Goal: Transaction & Acquisition: Purchase product/service

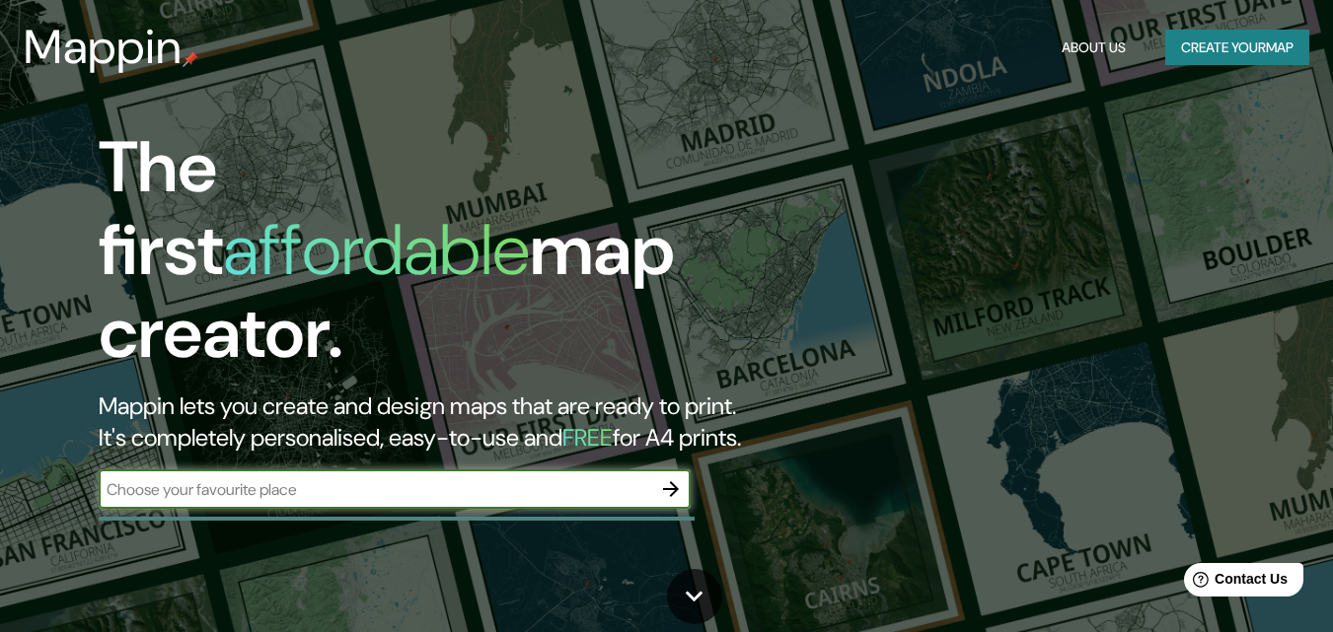
click at [320, 478] on input "text" at bounding box center [375, 489] width 552 height 23
click at [285, 478] on input "centro isorico de arequpa" at bounding box center [375, 489] width 552 height 23
click at [275, 478] on input "centro isorico de arequpa" at bounding box center [375, 489] width 552 height 23
type input "centro isorico de [GEOGRAPHIC_DATA]"
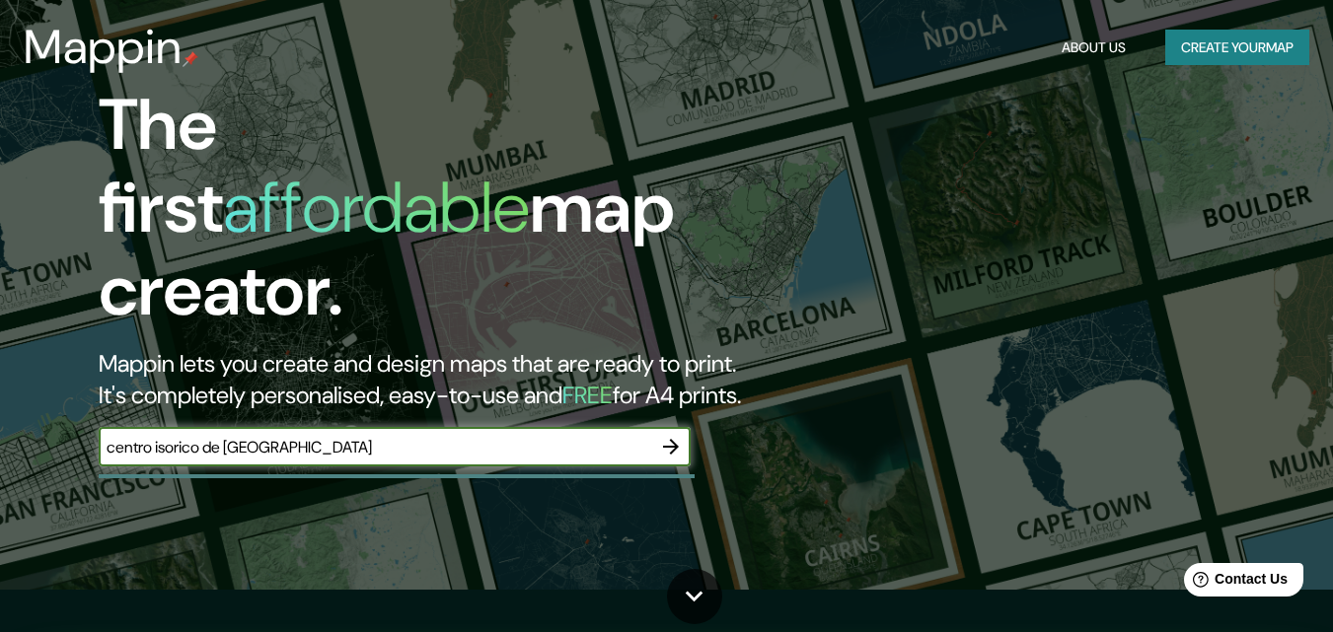
scroll to position [263, 0]
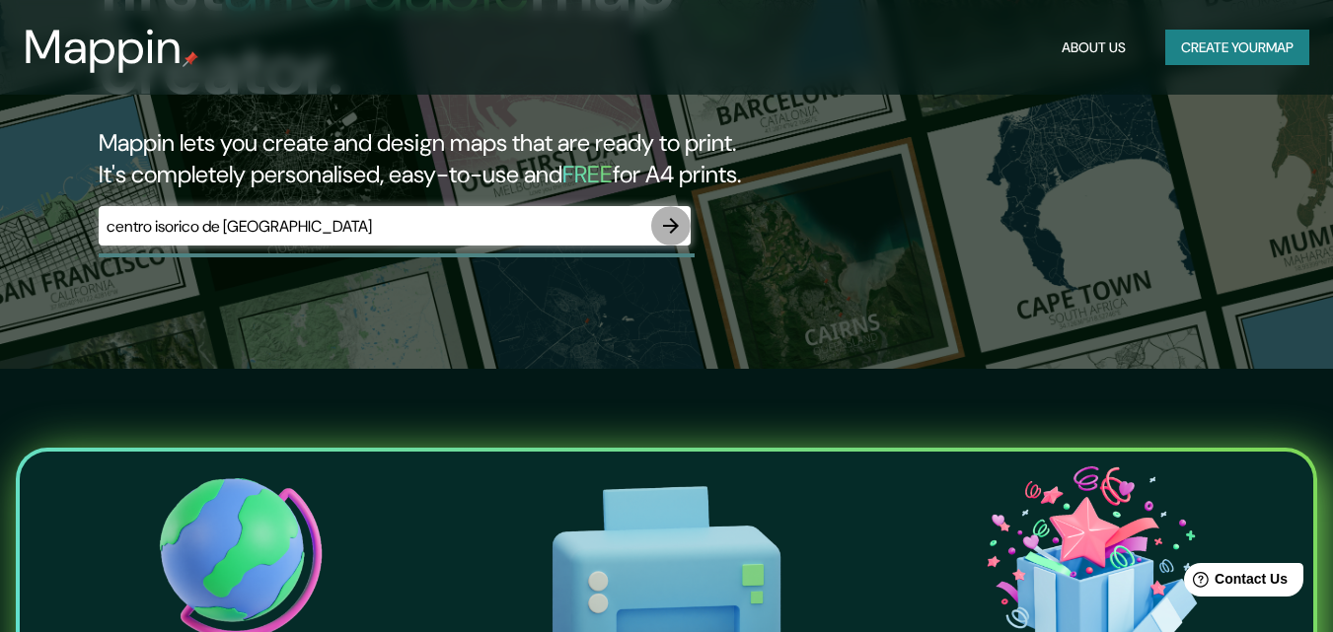
click at [659, 214] on icon "button" at bounding box center [671, 226] width 24 height 24
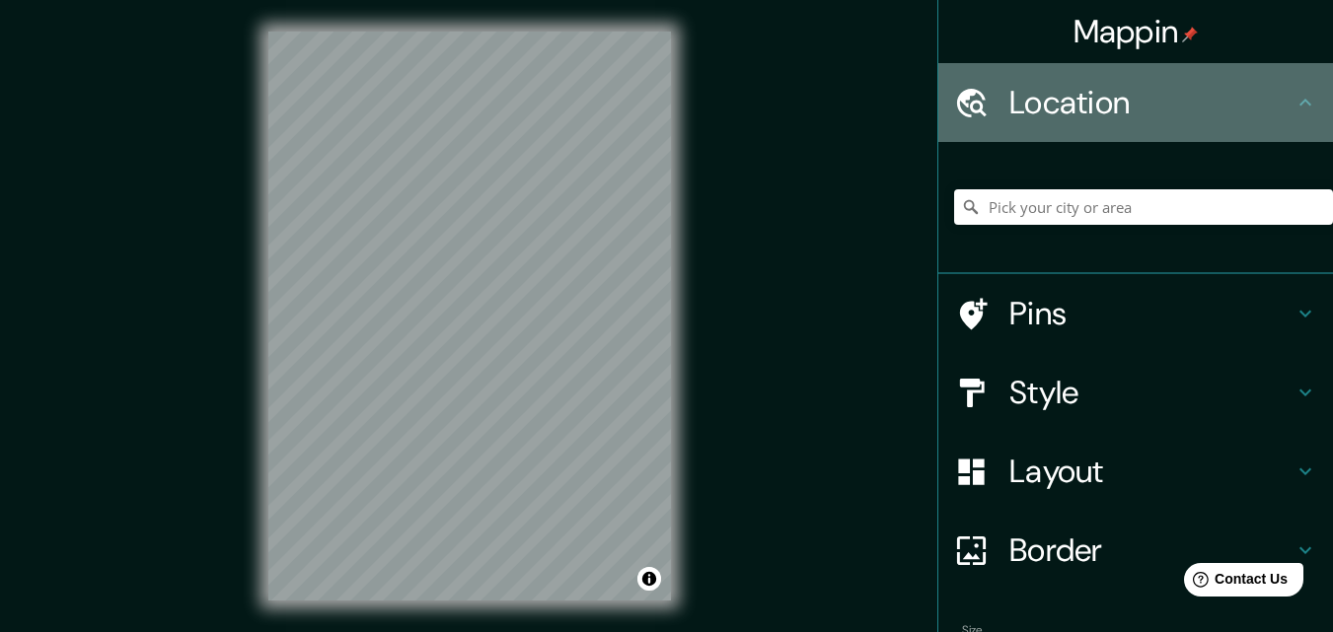
click at [1299, 104] on icon at bounding box center [1305, 102] width 12 height 7
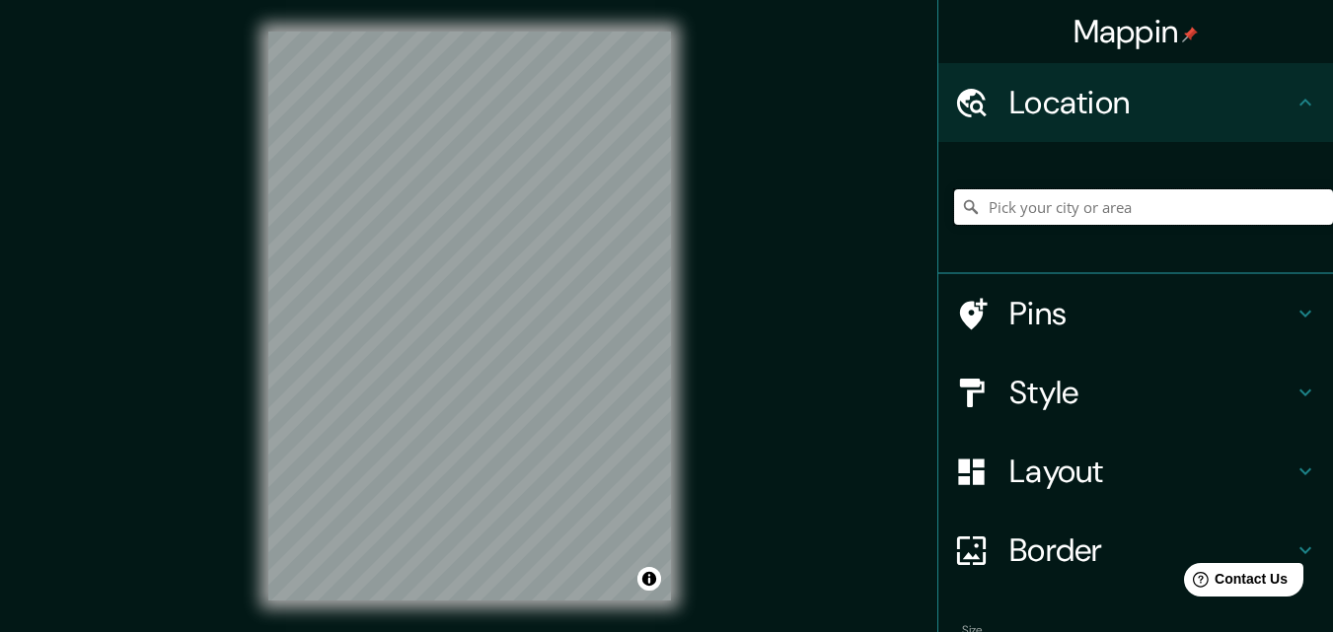
click at [1122, 212] on input "Pick your city or area" at bounding box center [1143, 207] width 379 height 36
type input "[GEOGRAPHIC_DATA], [GEOGRAPHIC_DATA], [GEOGRAPHIC_DATA]"
click at [1219, 217] on input "[GEOGRAPHIC_DATA], [GEOGRAPHIC_DATA], [GEOGRAPHIC_DATA]" at bounding box center [1143, 207] width 379 height 36
click at [1309, 205] on icon "Clear" at bounding box center [1317, 207] width 16 height 16
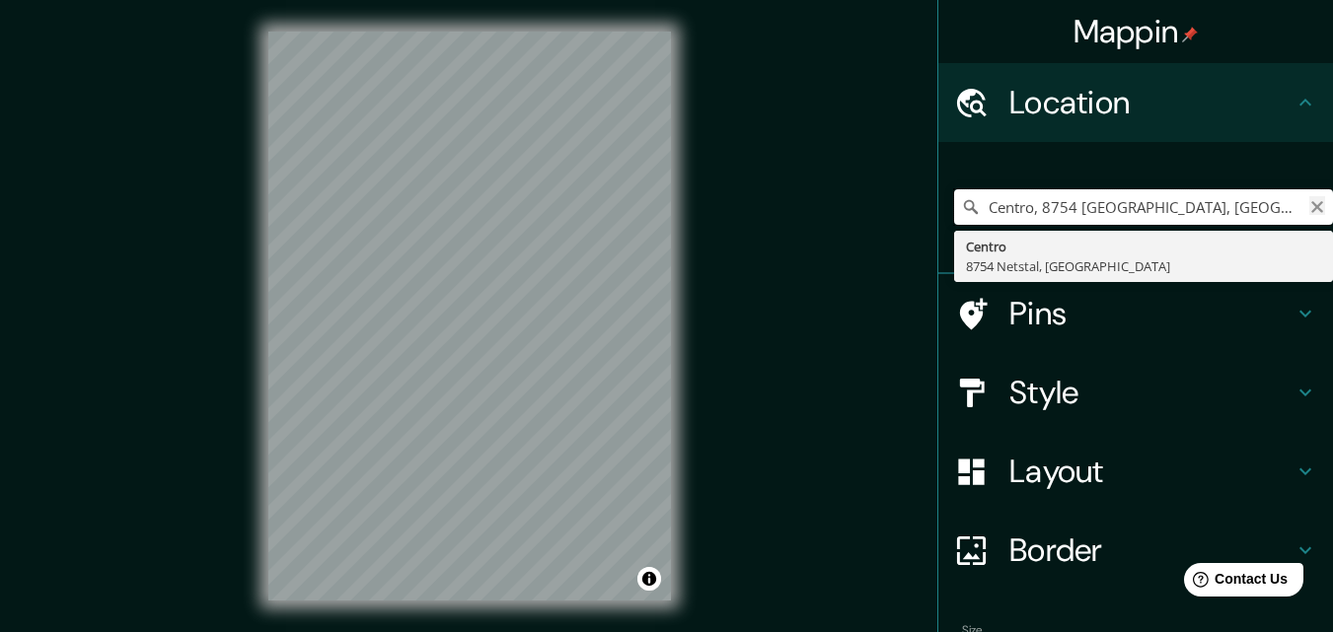
type input "Centro, 8754 [GEOGRAPHIC_DATA], [GEOGRAPHIC_DATA]"
click at [1309, 209] on icon "Clear" at bounding box center [1317, 207] width 16 height 16
type input "[GEOGRAPHIC_DATA], [GEOGRAPHIC_DATA], [GEOGRAPHIC_DATA]"
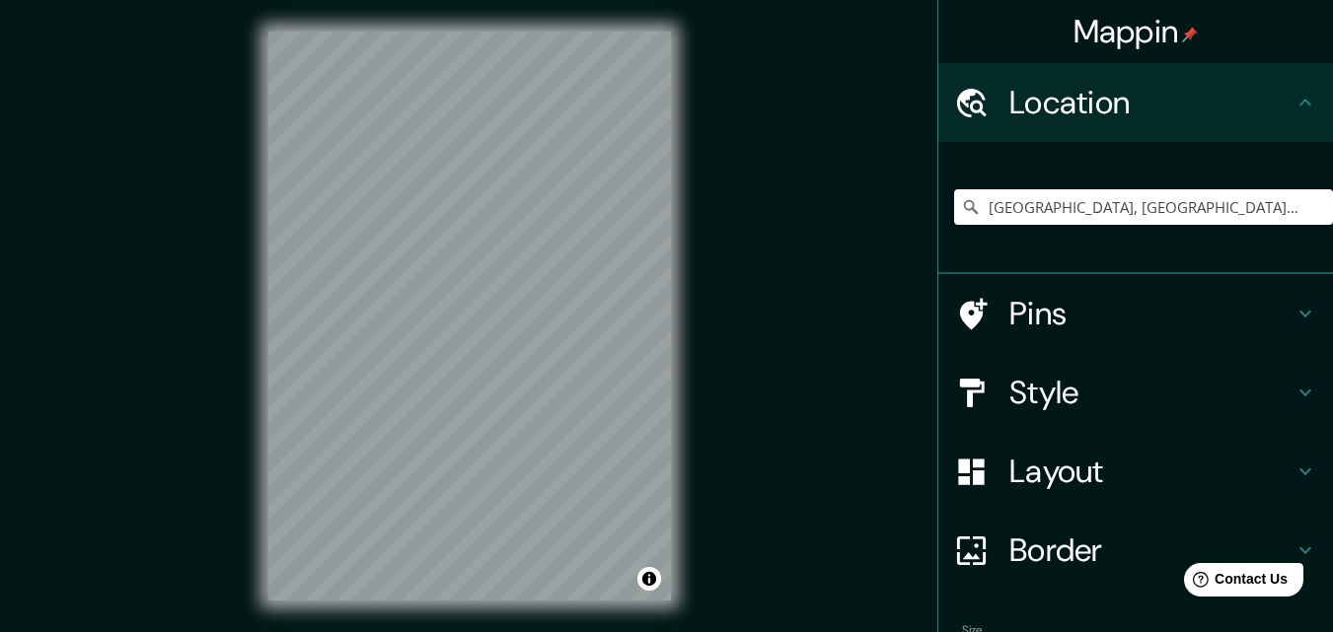
click at [1299, 392] on icon at bounding box center [1305, 393] width 12 height 7
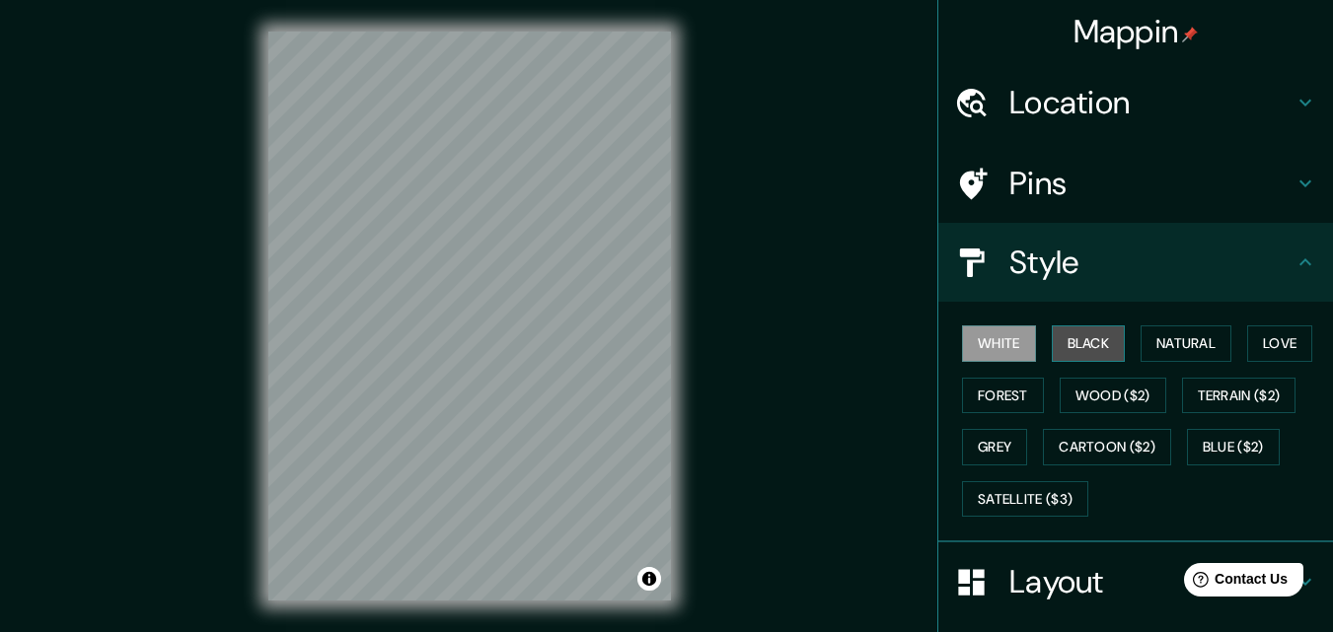
click at [1069, 342] on button "Black" at bounding box center [1089, 344] width 74 height 36
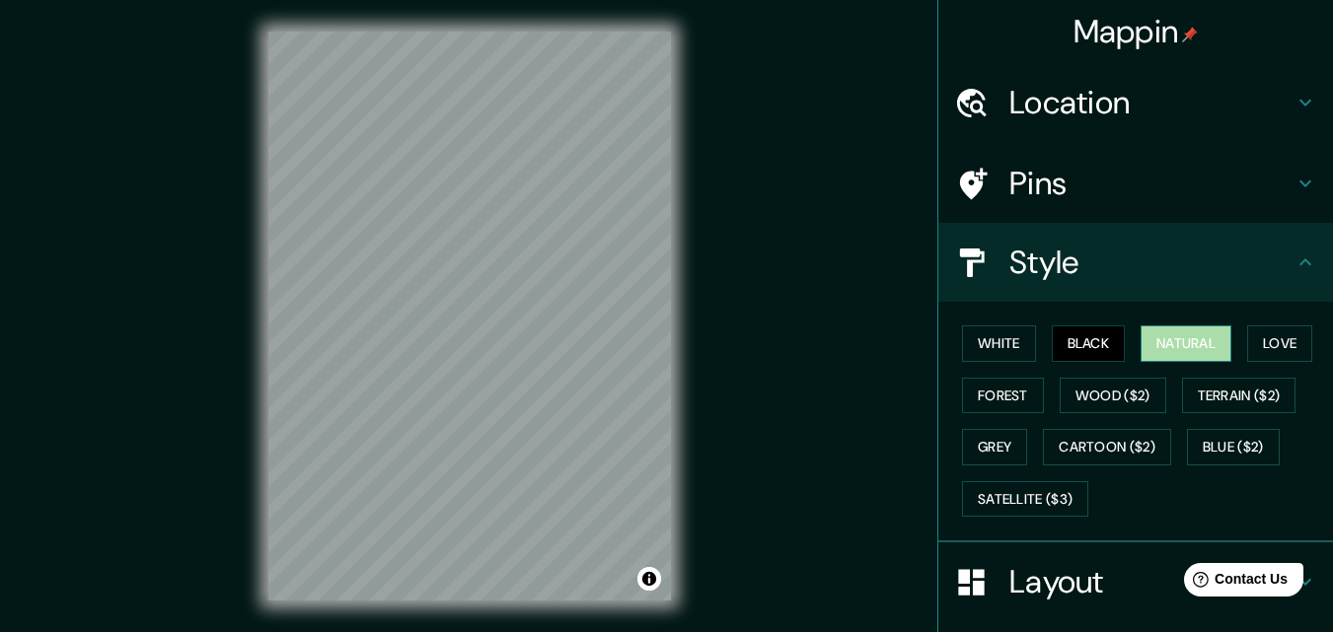
click at [1146, 345] on button "Natural" at bounding box center [1185, 344] width 91 height 36
click at [1263, 339] on button "Love" at bounding box center [1279, 344] width 65 height 36
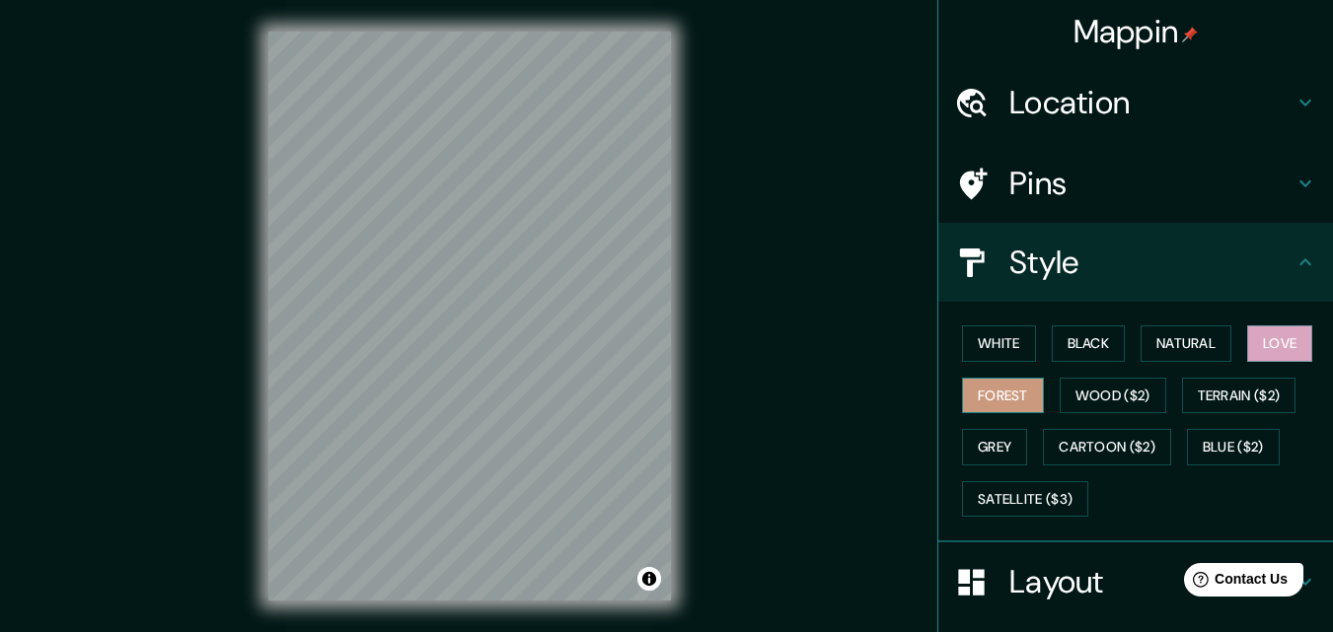
click at [989, 401] on button "Forest" at bounding box center [1003, 396] width 82 height 36
click at [1080, 392] on button "Wood ($2)" at bounding box center [1112, 396] width 107 height 36
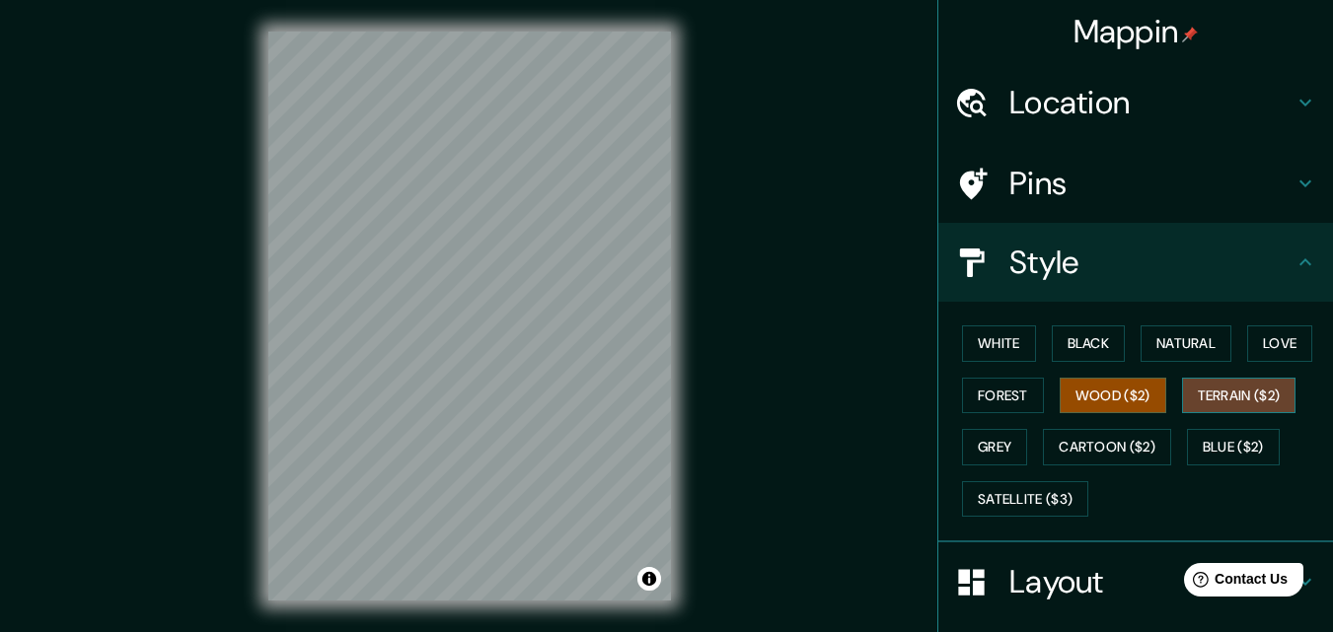
click at [1211, 397] on button "Terrain ($2)" at bounding box center [1239, 396] width 114 height 36
click at [977, 450] on button "Grey" at bounding box center [994, 447] width 65 height 36
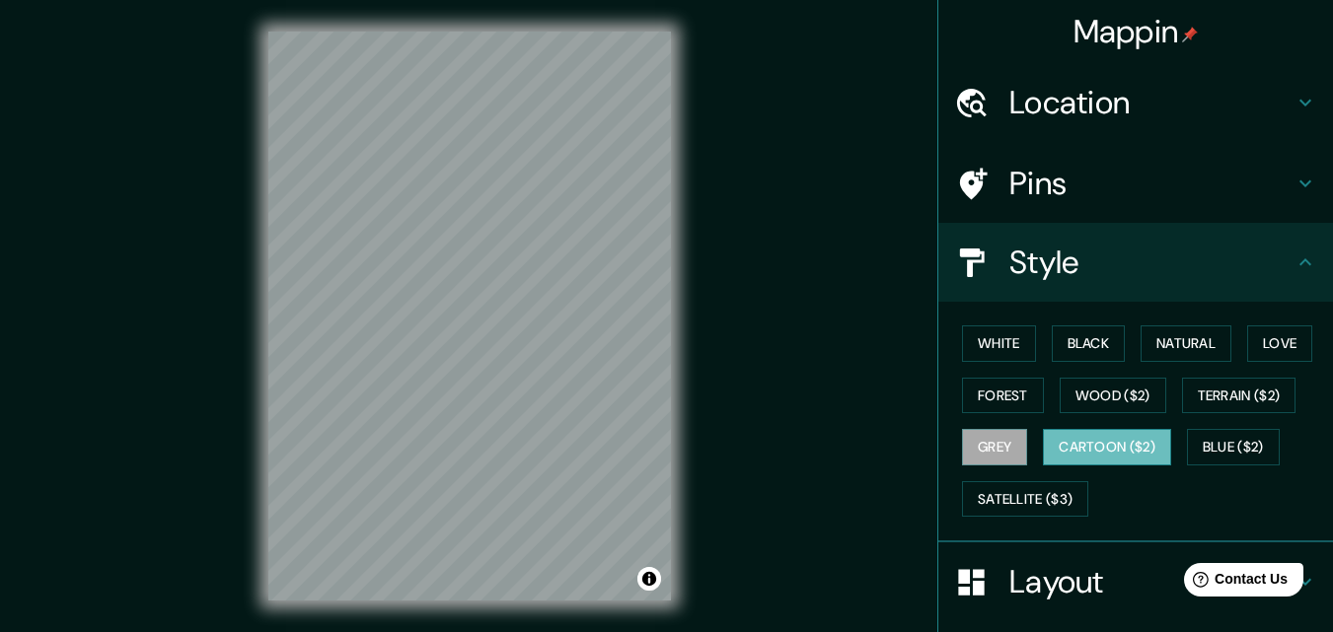
click at [1088, 448] on button "Cartoon ($2)" at bounding box center [1107, 447] width 128 height 36
click at [1224, 435] on button "Blue ($2)" at bounding box center [1233, 447] width 93 height 36
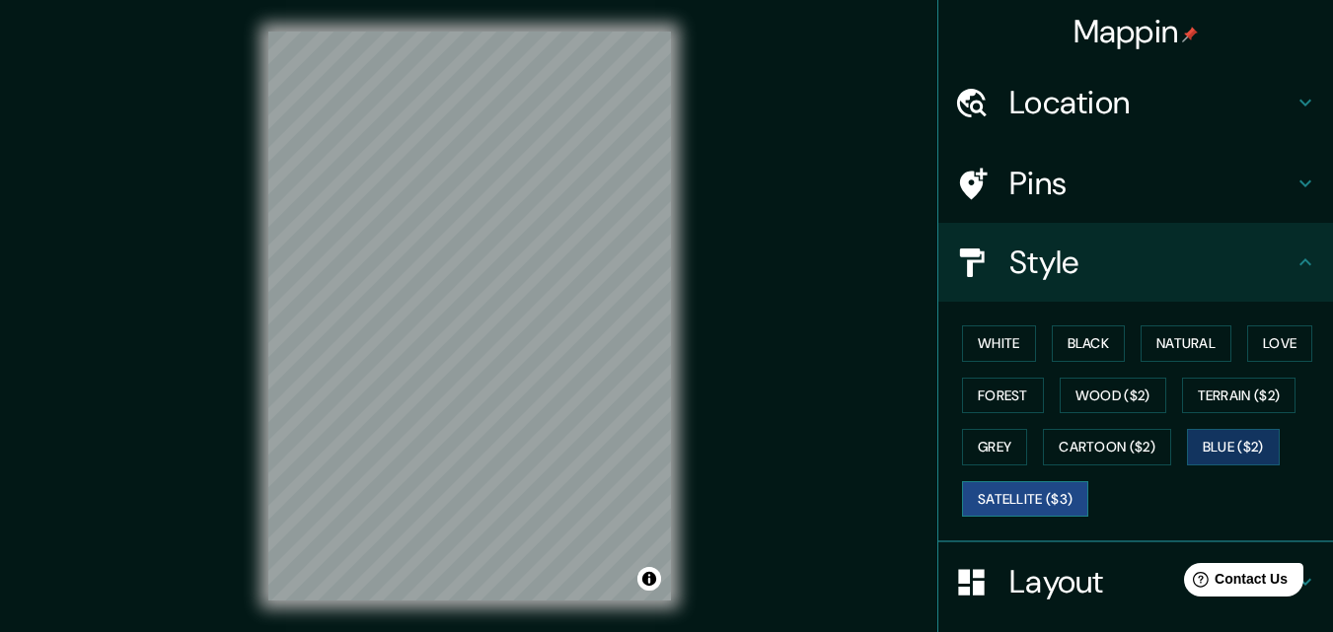
scroll to position [131, 0]
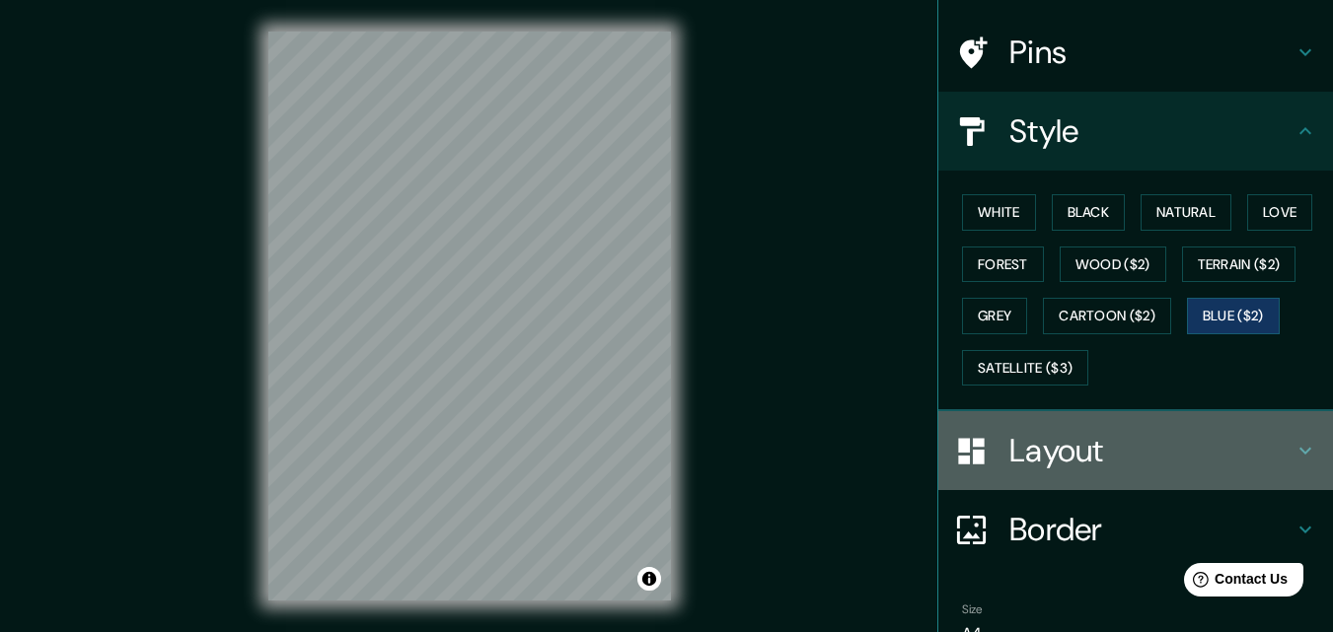
click at [1293, 452] on icon at bounding box center [1305, 451] width 24 height 24
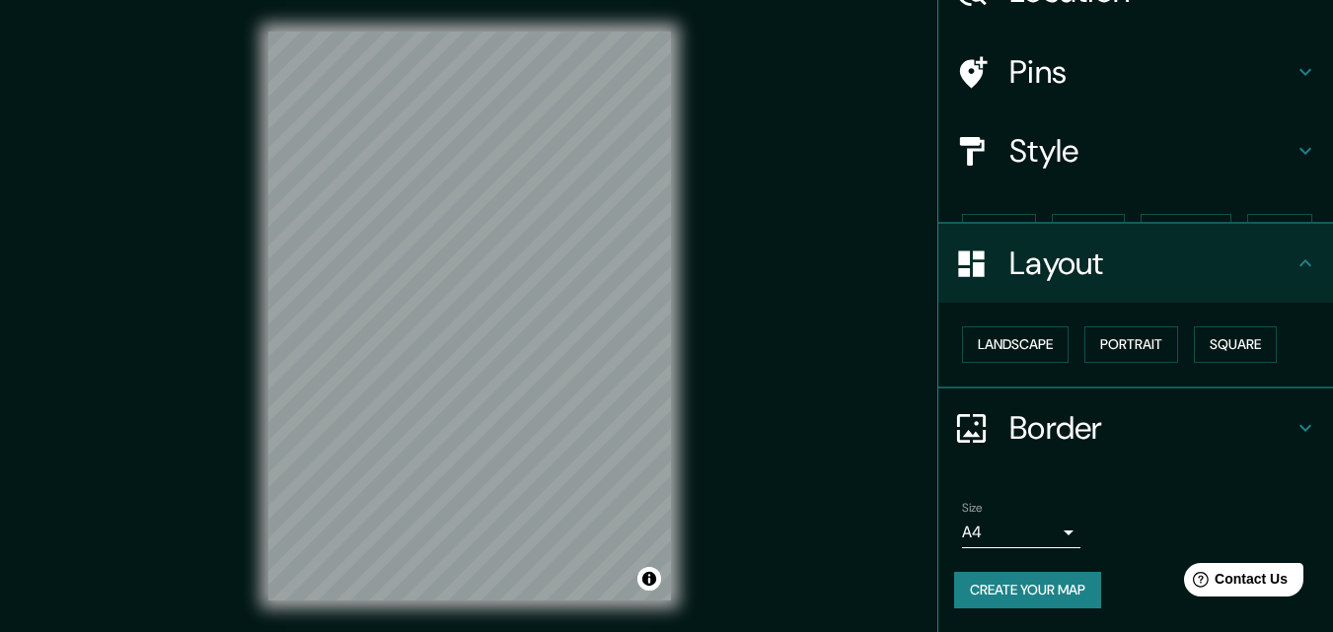
scroll to position [77, 0]
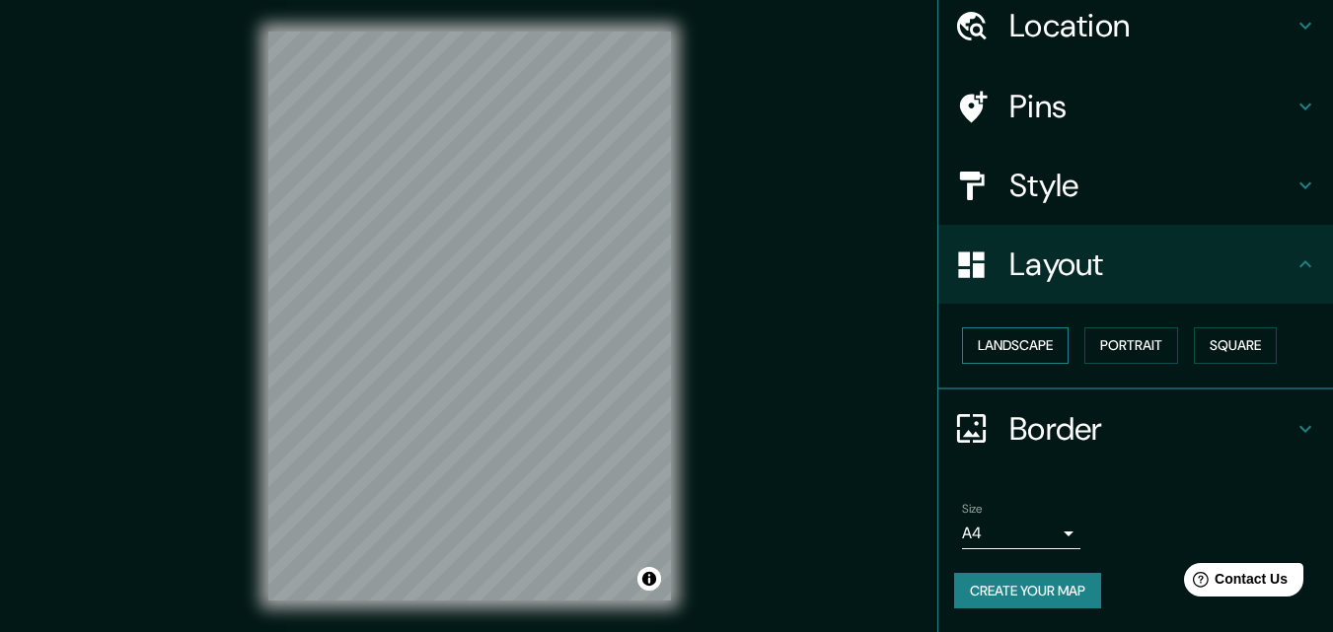
click at [1038, 346] on button "Landscape" at bounding box center [1015, 346] width 107 height 36
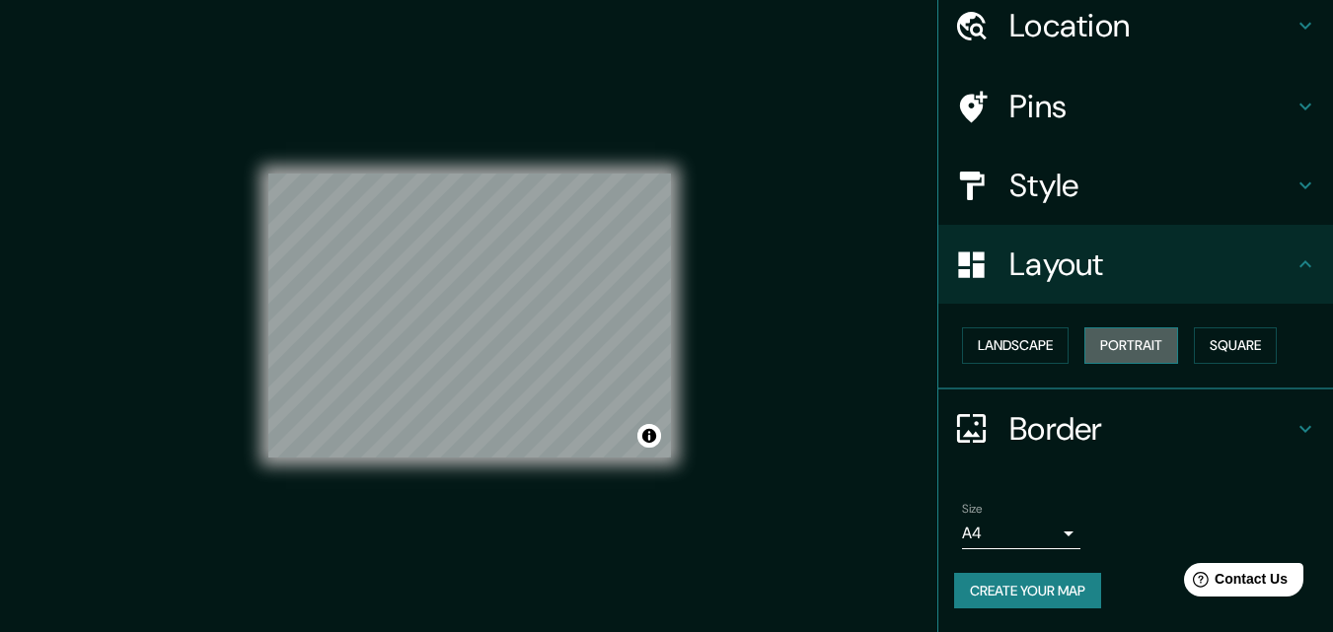
click at [1116, 350] on button "Portrait" at bounding box center [1131, 346] width 94 height 36
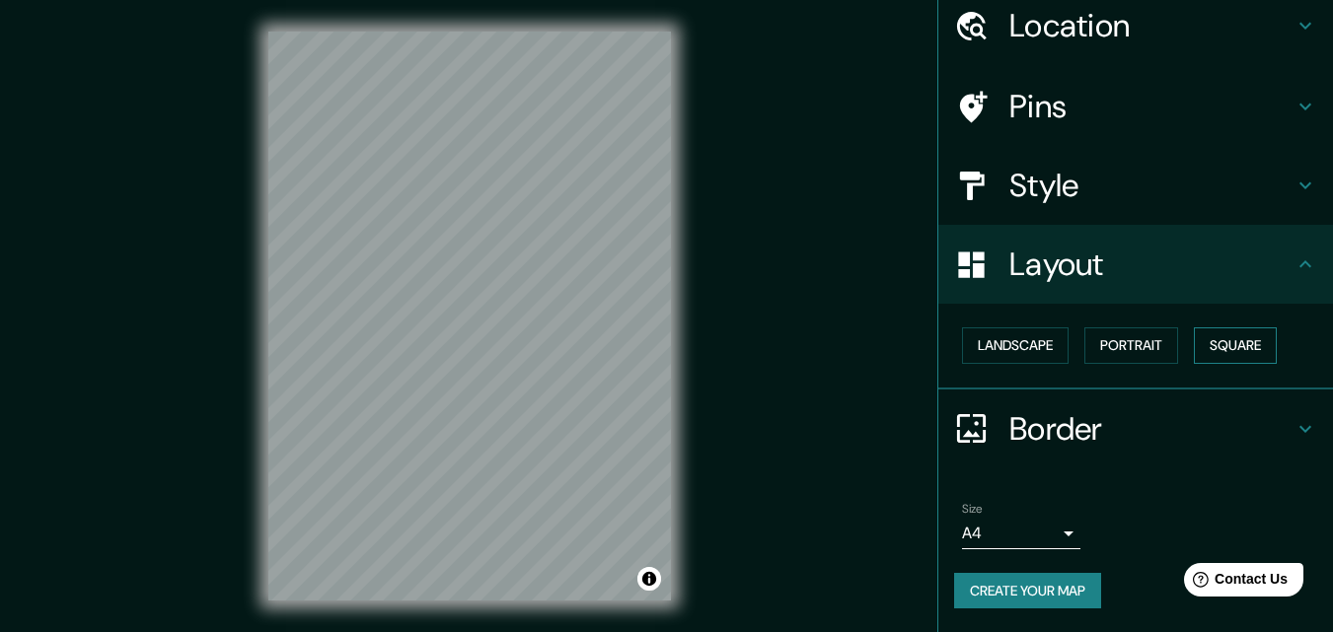
click at [1256, 345] on button "Square" at bounding box center [1235, 346] width 83 height 36
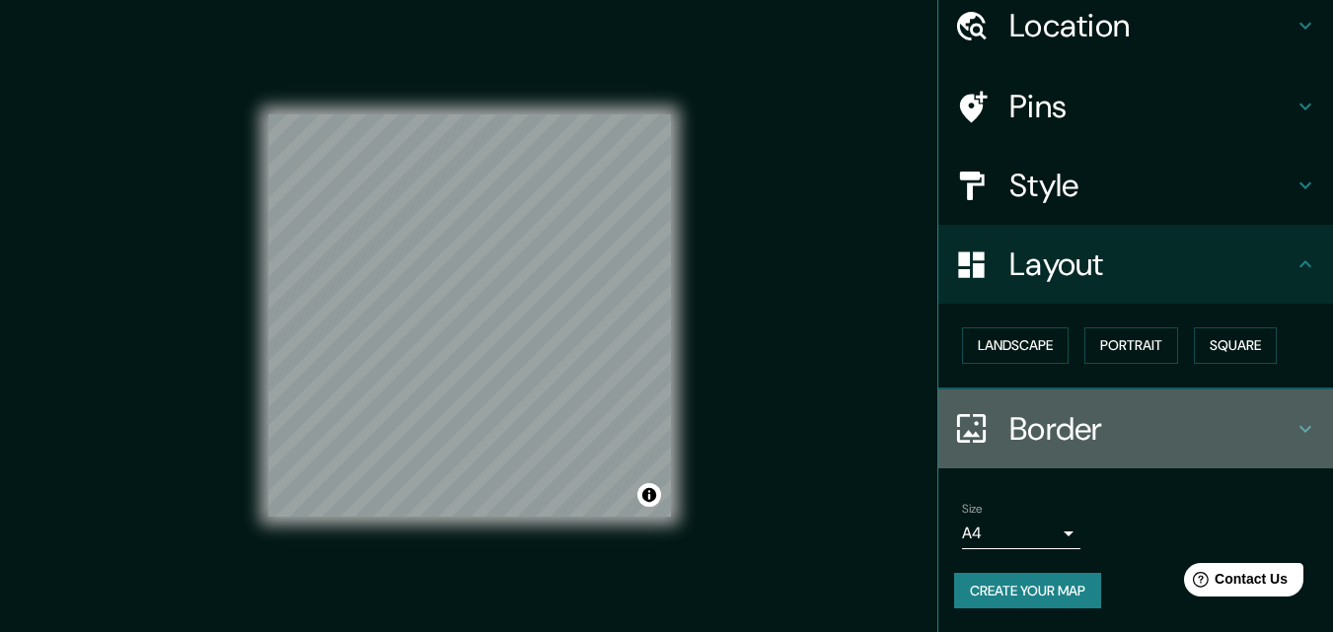
click at [1296, 425] on icon at bounding box center [1305, 429] width 24 height 24
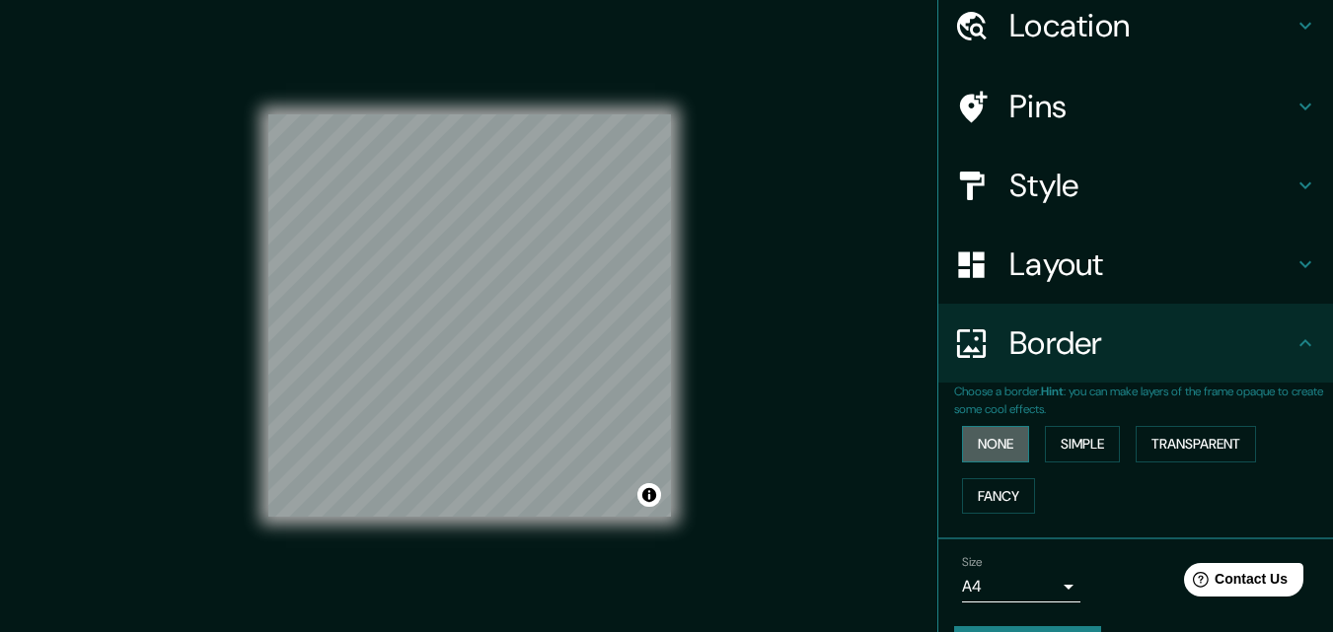
click at [996, 443] on button "None" at bounding box center [995, 444] width 67 height 36
click at [1069, 443] on button "Simple" at bounding box center [1082, 444] width 75 height 36
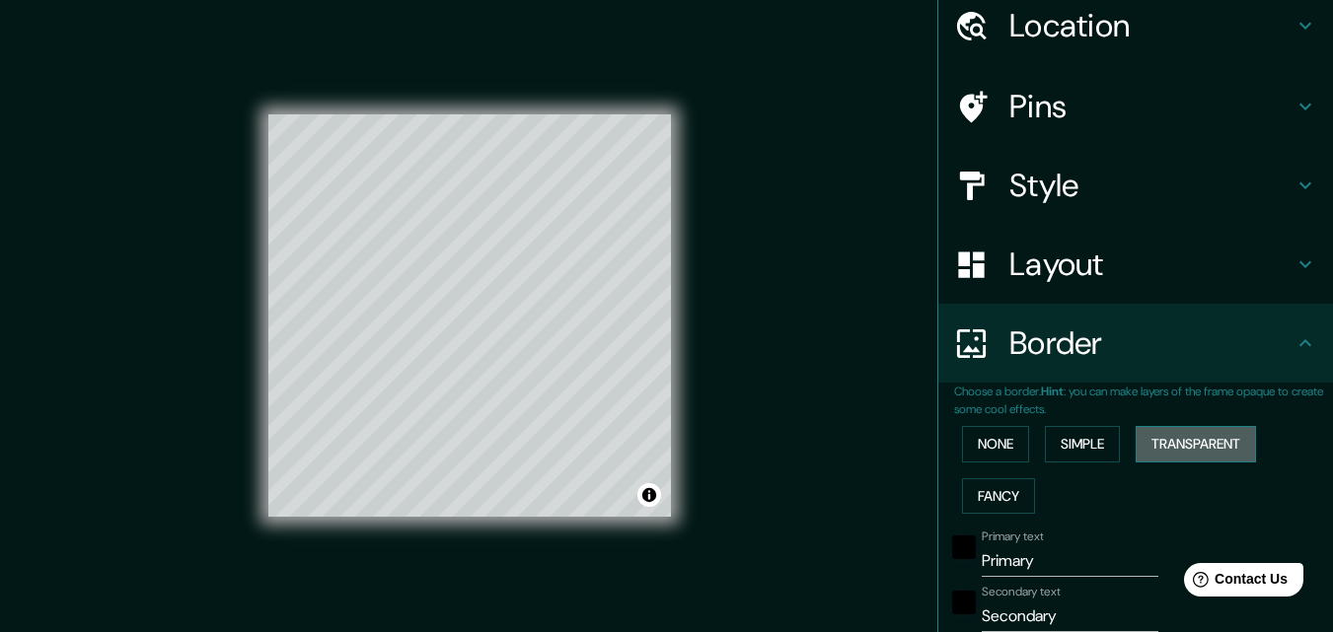
click at [1182, 440] on button "Transparent" at bounding box center [1195, 444] width 120 height 36
click at [988, 504] on button "Fancy" at bounding box center [998, 496] width 73 height 36
click at [993, 451] on button "None" at bounding box center [995, 444] width 67 height 36
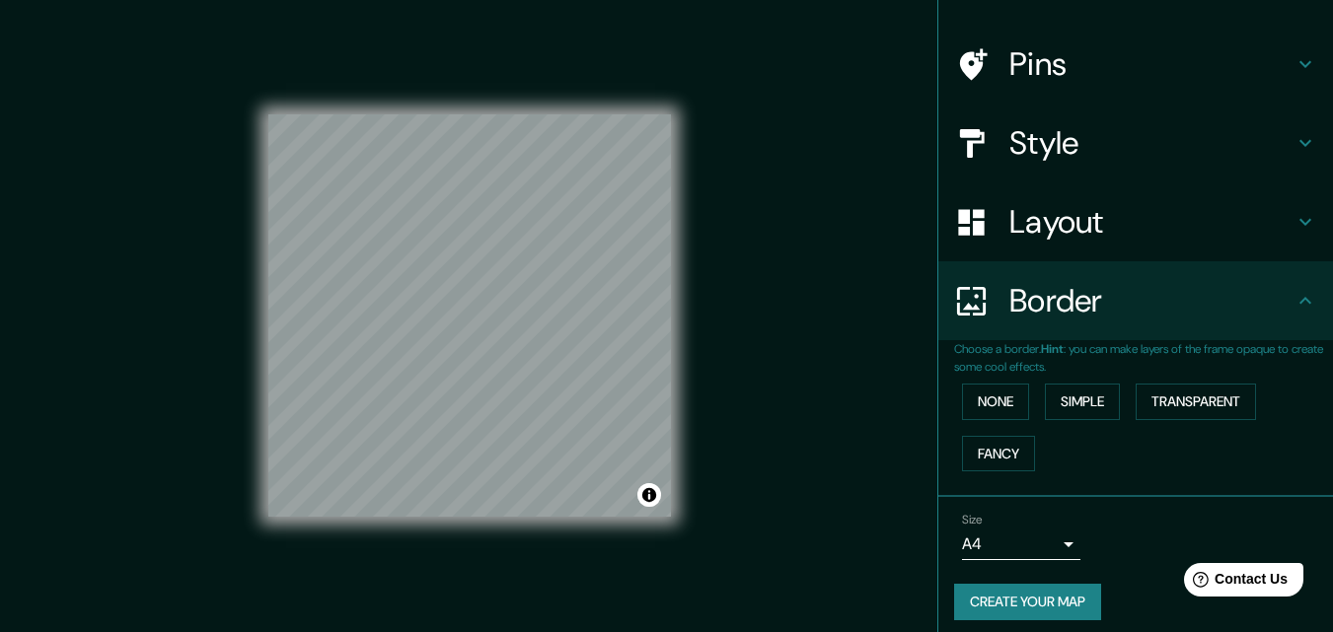
scroll to position [131, 0]
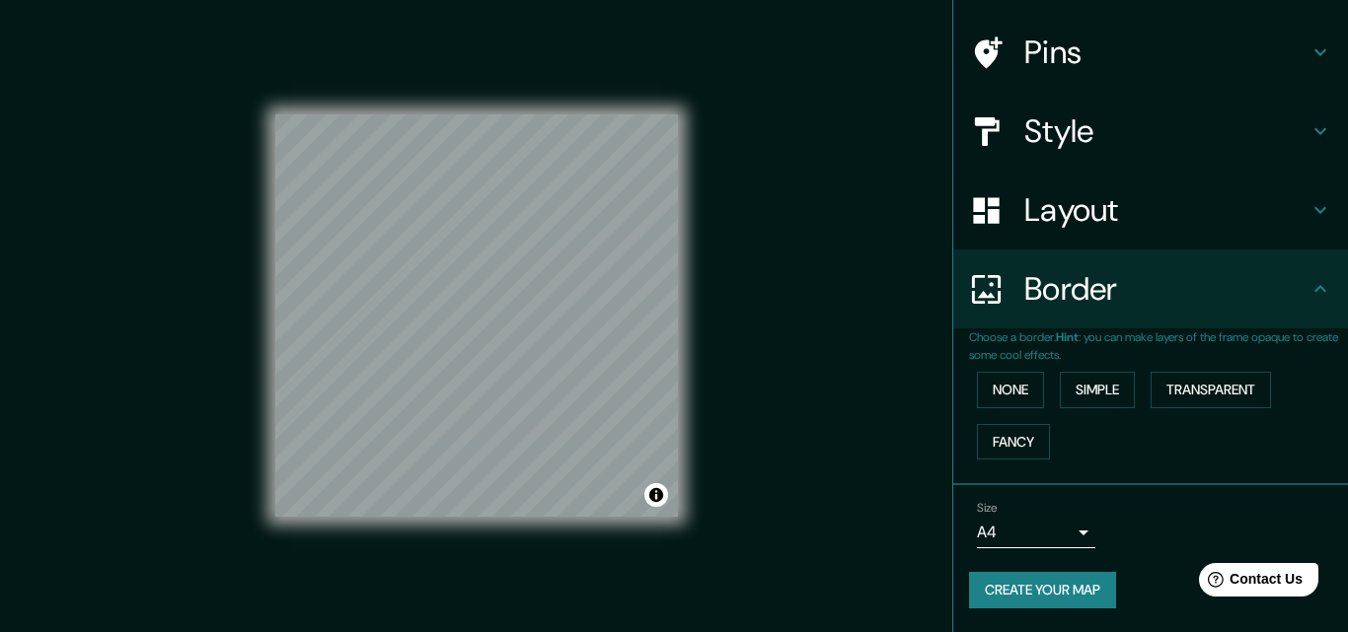
click at [1056, 536] on body "Mappin Location [GEOGRAPHIC_DATA], [GEOGRAPHIC_DATA], [GEOGRAPHIC_DATA] Pins St…" at bounding box center [674, 316] width 1348 height 632
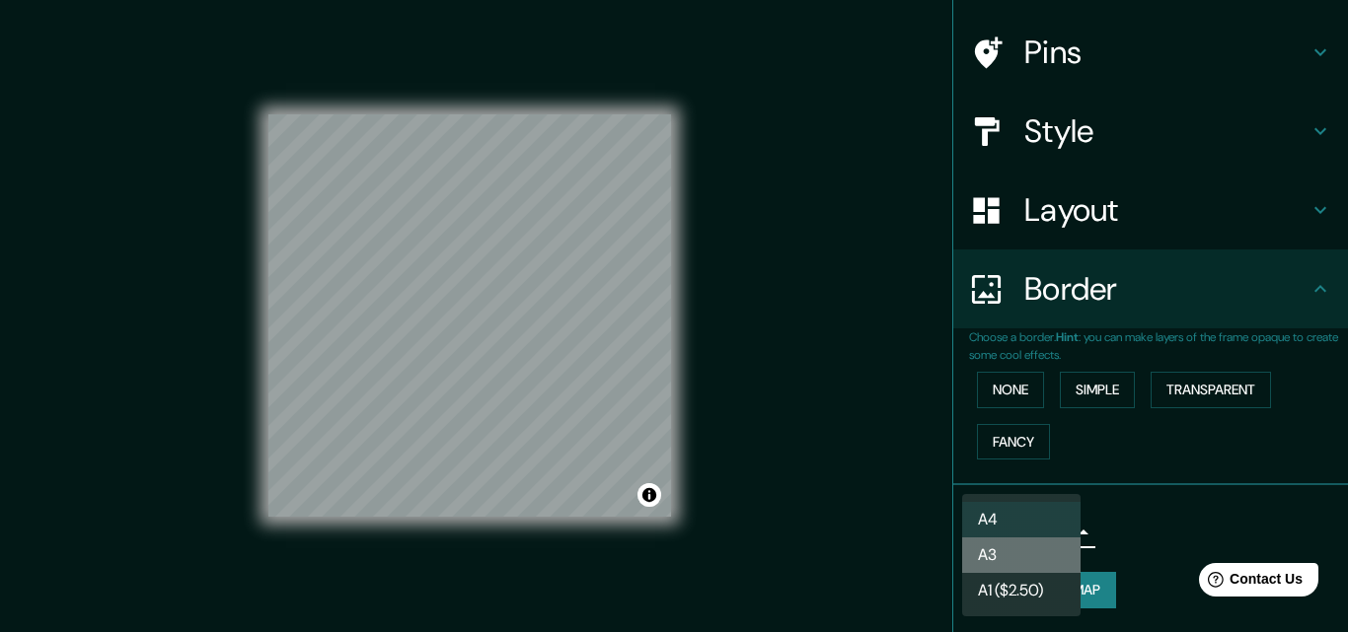
click at [1045, 566] on li "A3" at bounding box center [1021, 556] width 118 height 36
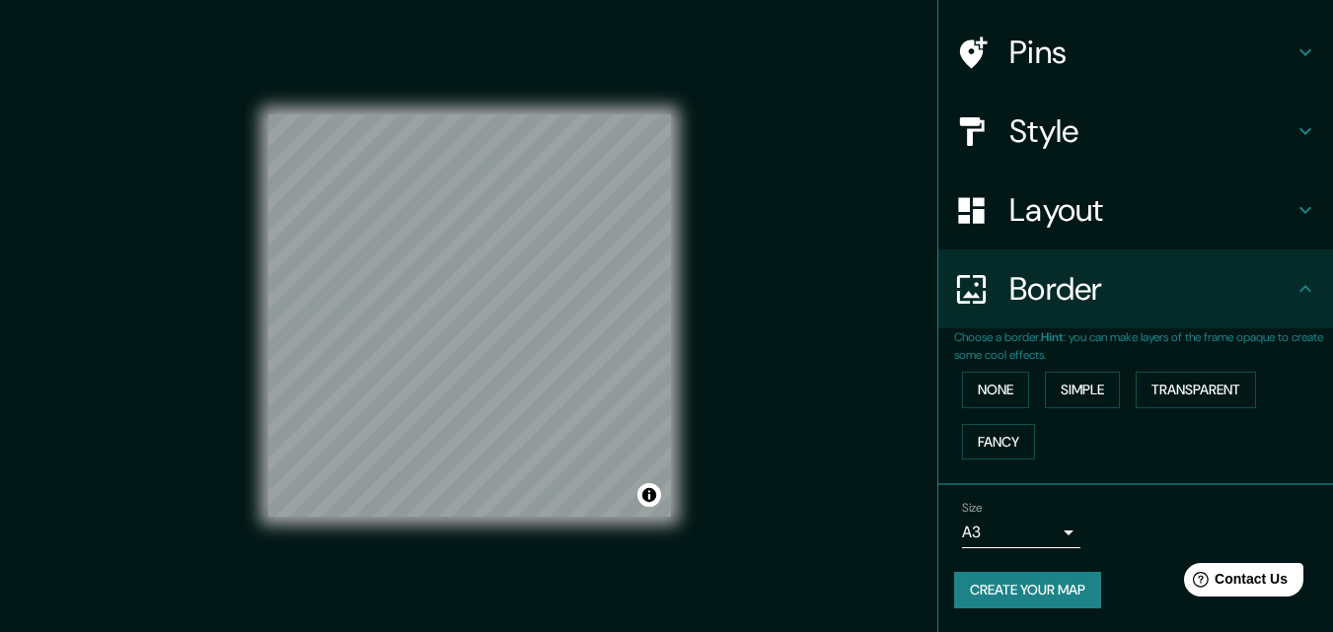
click at [1159, 536] on div "Size A3 a4" at bounding box center [1135, 524] width 363 height 63
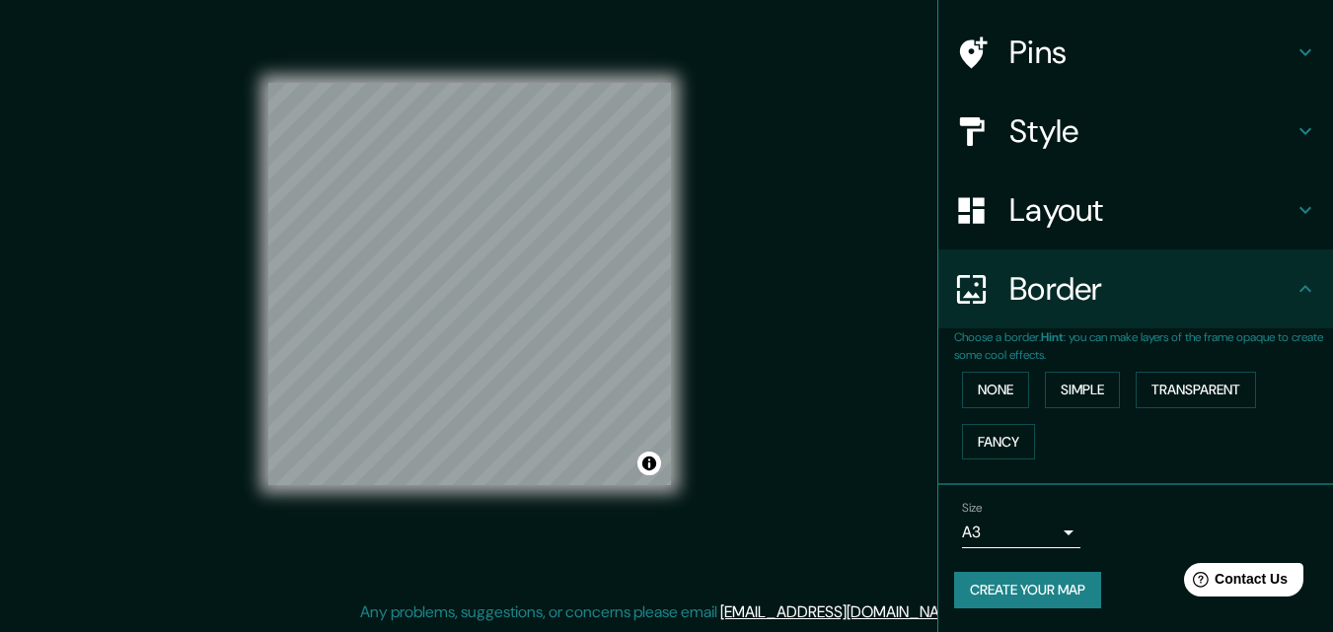
click at [1005, 593] on button "Create your map" at bounding box center [1027, 590] width 147 height 36
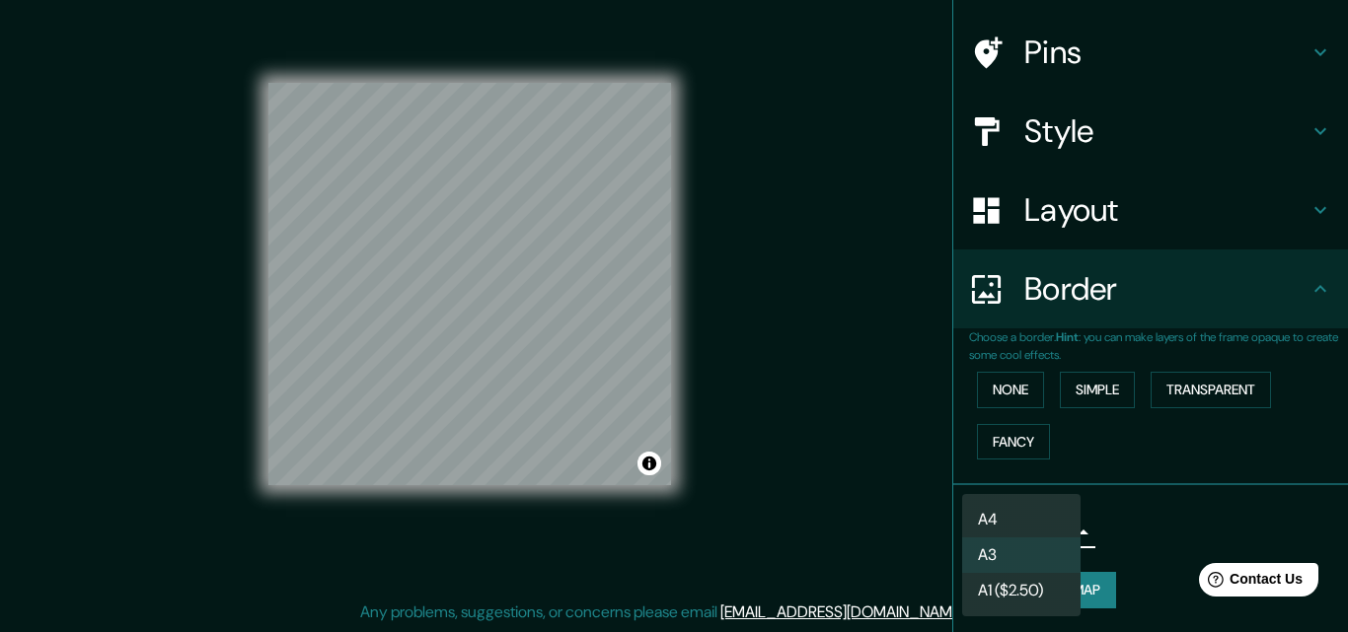
click at [1057, 536] on body "Mappin Location [GEOGRAPHIC_DATA], [GEOGRAPHIC_DATA], [GEOGRAPHIC_DATA] Pins St…" at bounding box center [674, 284] width 1348 height 632
click at [1055, 549] on li "A3" at bounding box center [1021, 556] width 118 height 36
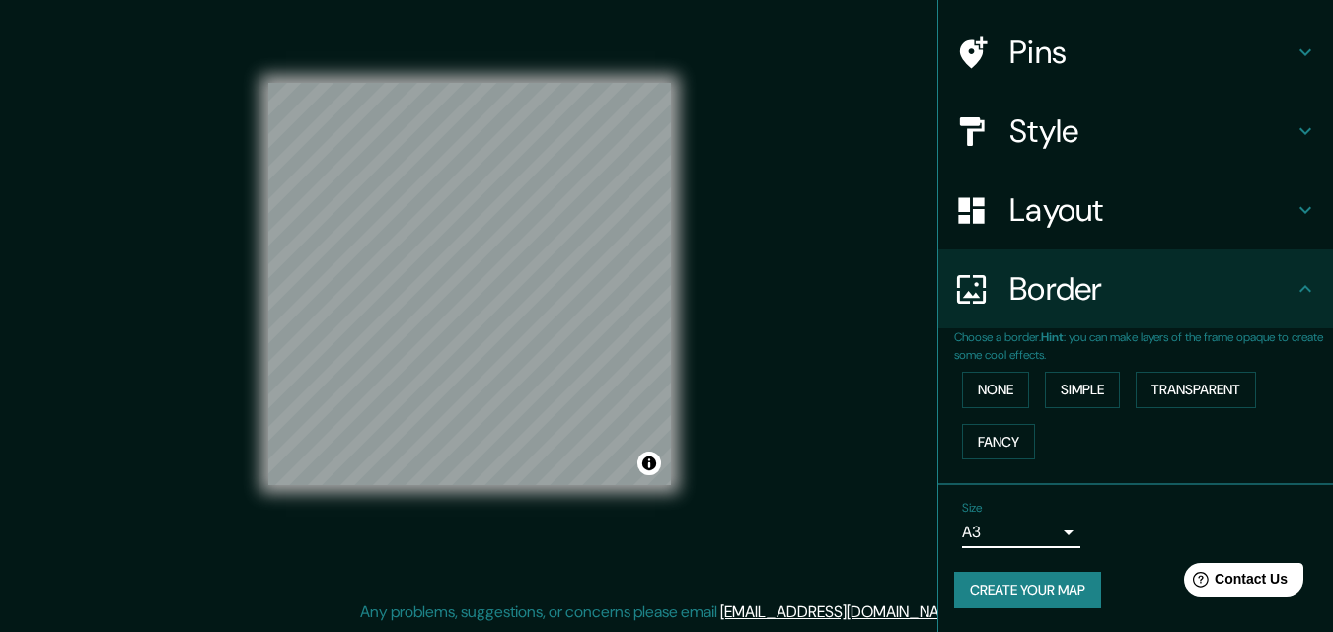
click at [1071, 598] on button "Create your map" at bounding box center [1027, 590] width 147 height 36
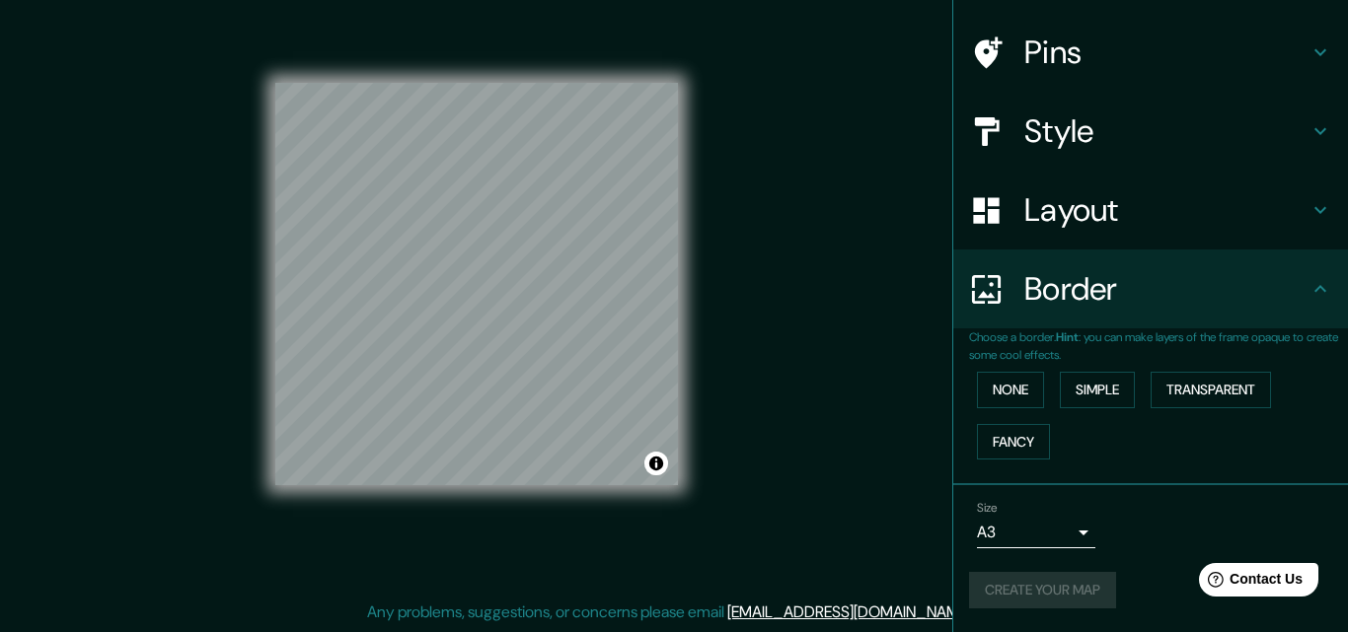
click at [1057, 536] on body "Mappin Location [GEOGRAPHIC_DATA], [GEOGRAPHIC_DATA], [GEOGRAPHIC_DATA] Pins St…" at bounding box center [674, 284] width 1348 height 632
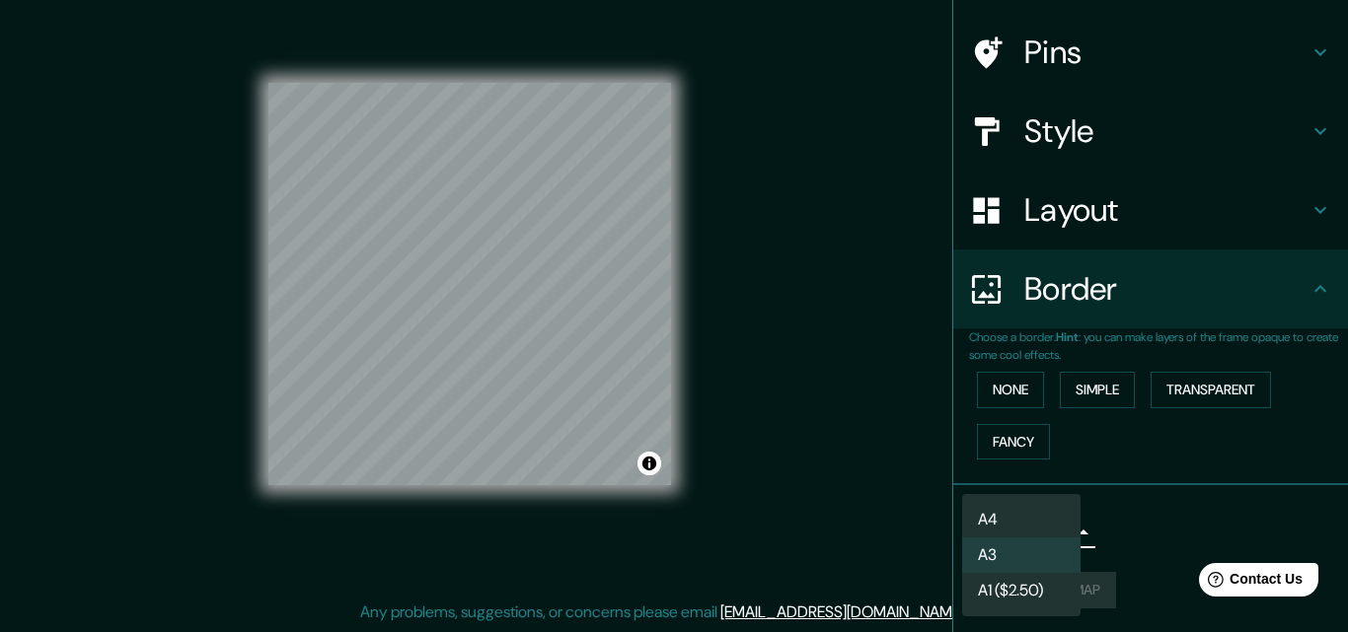
click at [1042, 506] on li "A4" at bounding box center [1021, 520] width 118 height 36
type input "single"
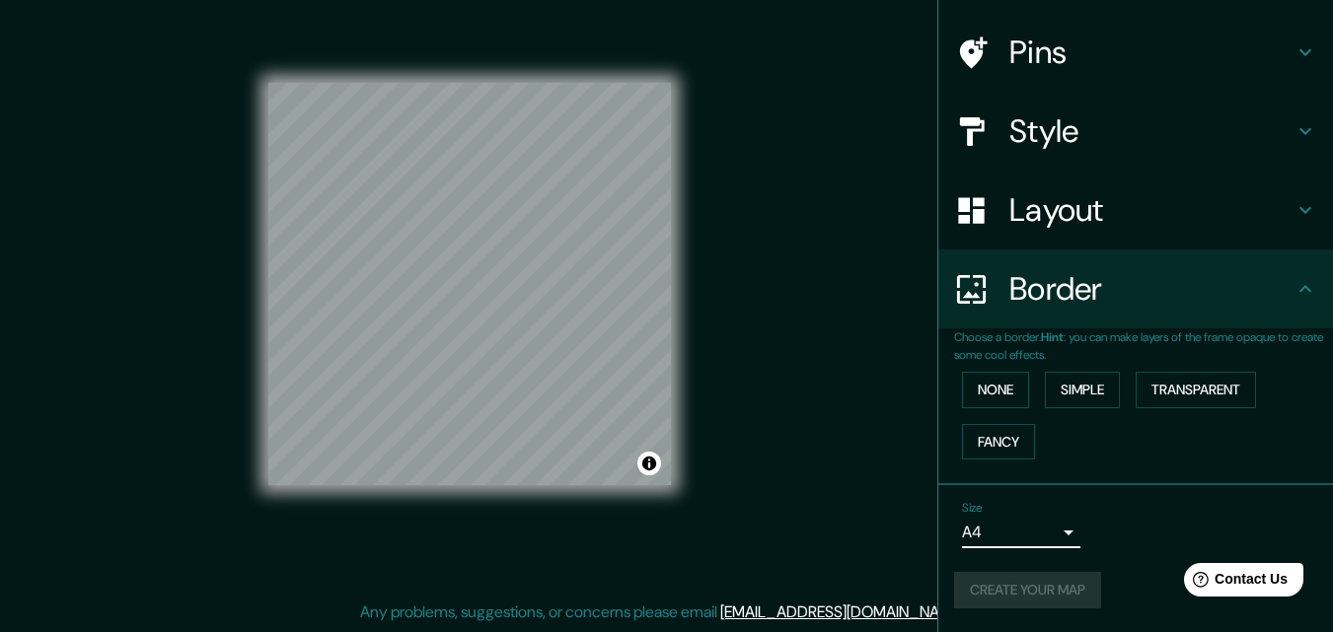
click at [1114, 571] on div "Size A4 single Create your map" at bounding box center [1135, 558] width 363 height 131
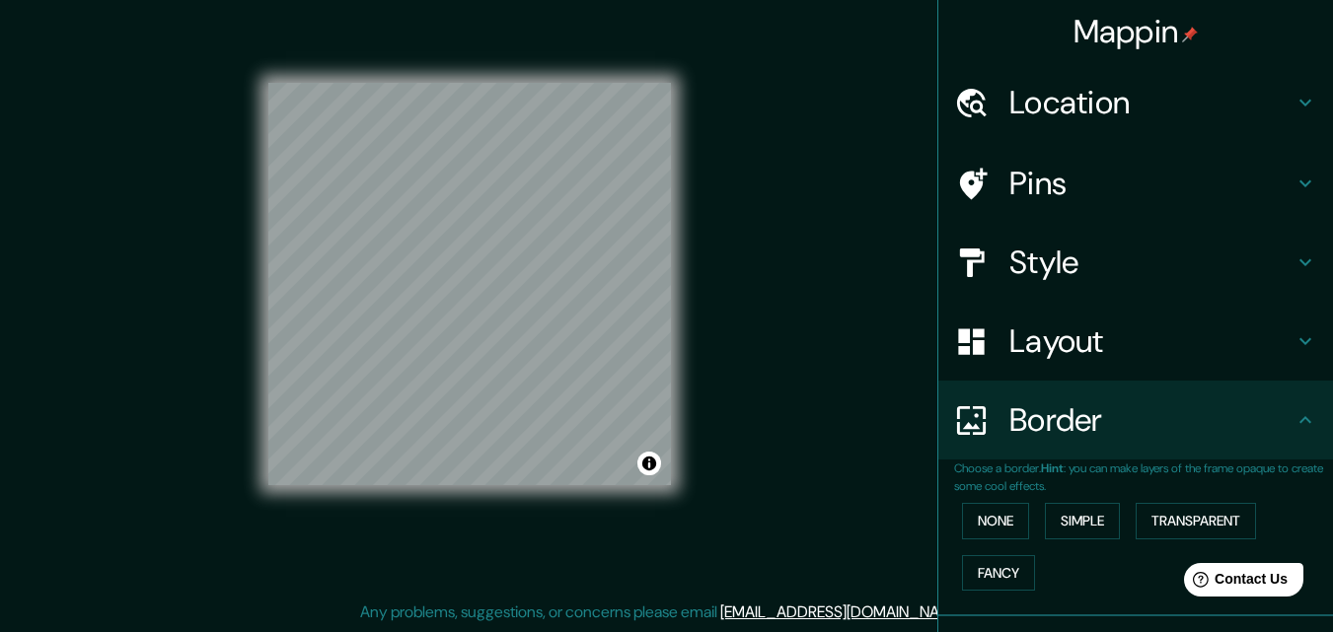
click at [1266, 87] on h4 "Location" at bounding box center [1151, 102] width 284 height 39
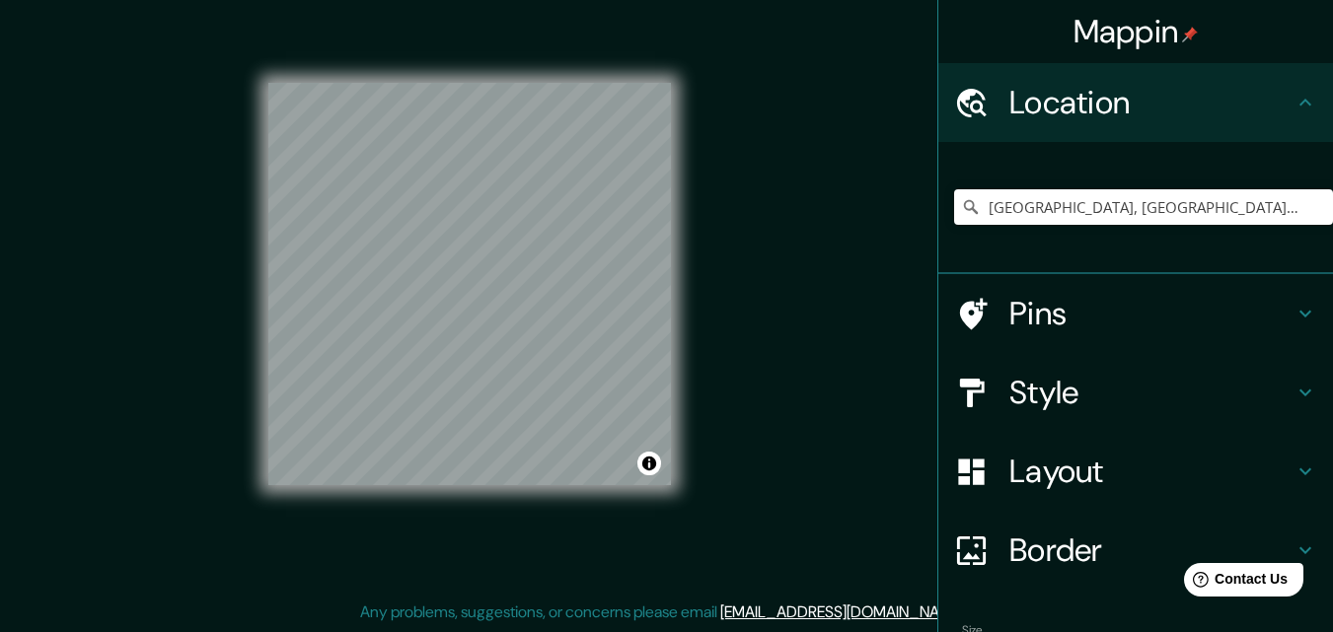
click at [1259, 470] on h4 "Layout" at bounding box center [1151, 471] width 284 height 39
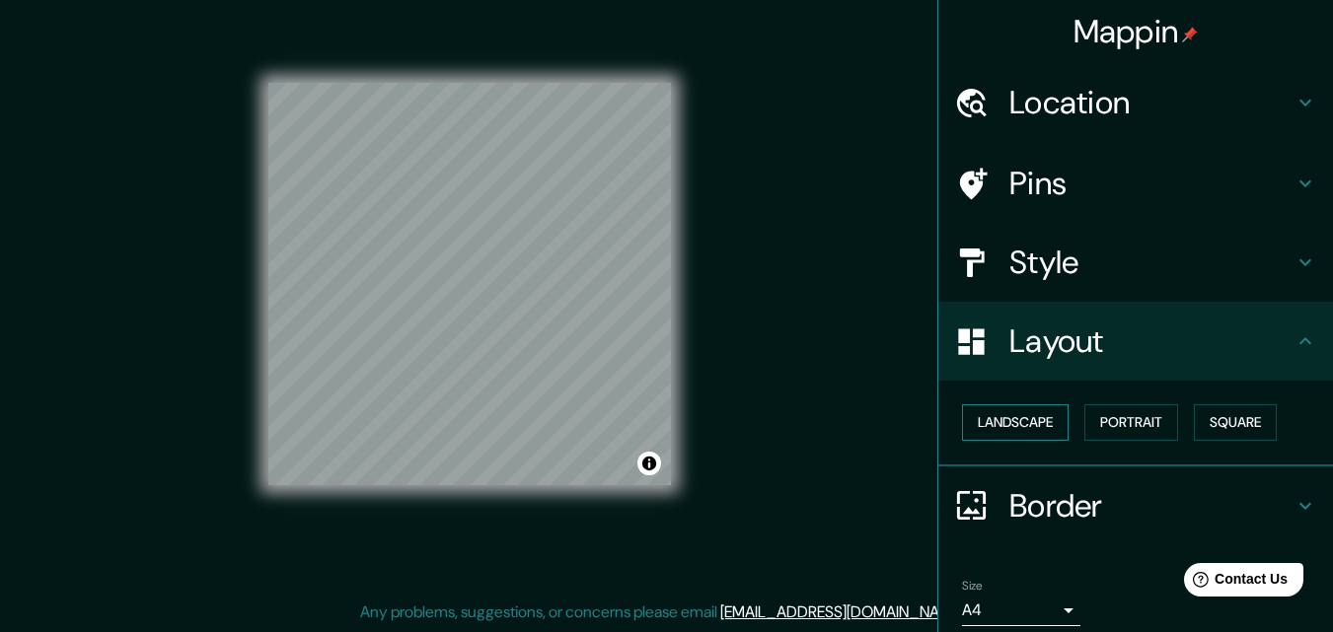
click at [1024, 427] on button "Landscape" at bounding box center [1015, 422] width 107 height 36
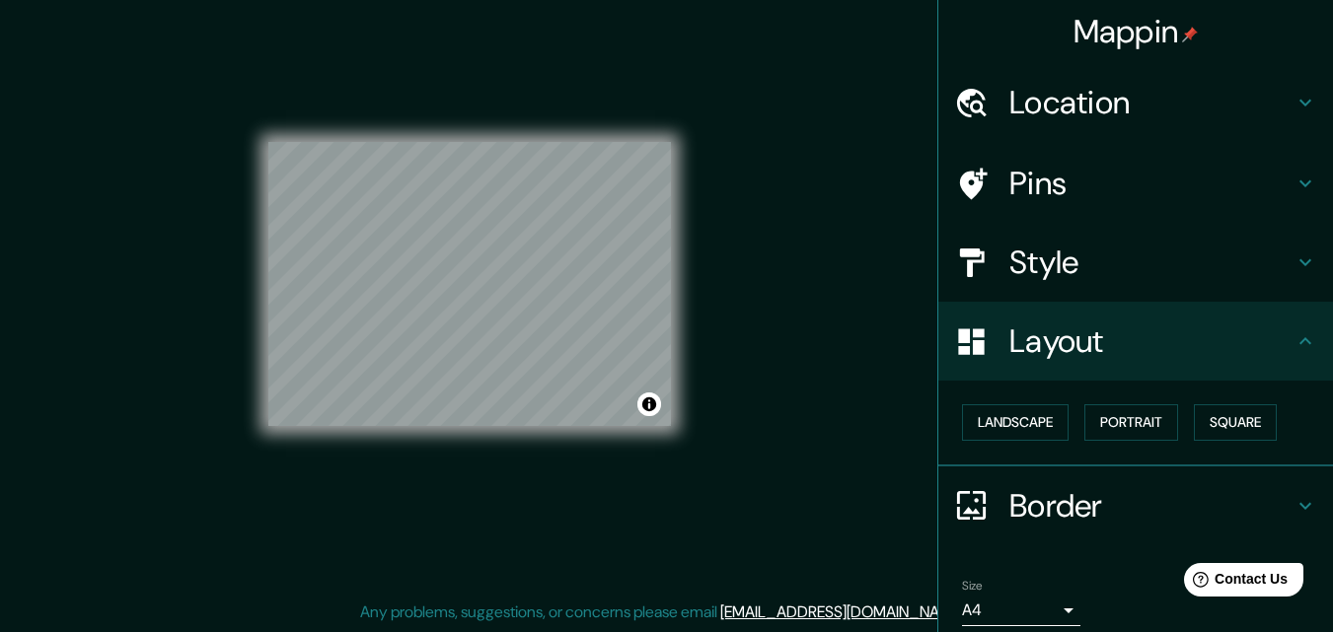
click at [841, 372] on div "Mappin Location [GEOGRAPHIC_DATA], [GEOGRAPHIC_DATA], [GEOGRAPHIC_DATA] Pins St…" at bounding box center [666, 300] width 1333 height 664
click at [1296, 113] on icon at bounding box center [1305, 103] width 24 height 24
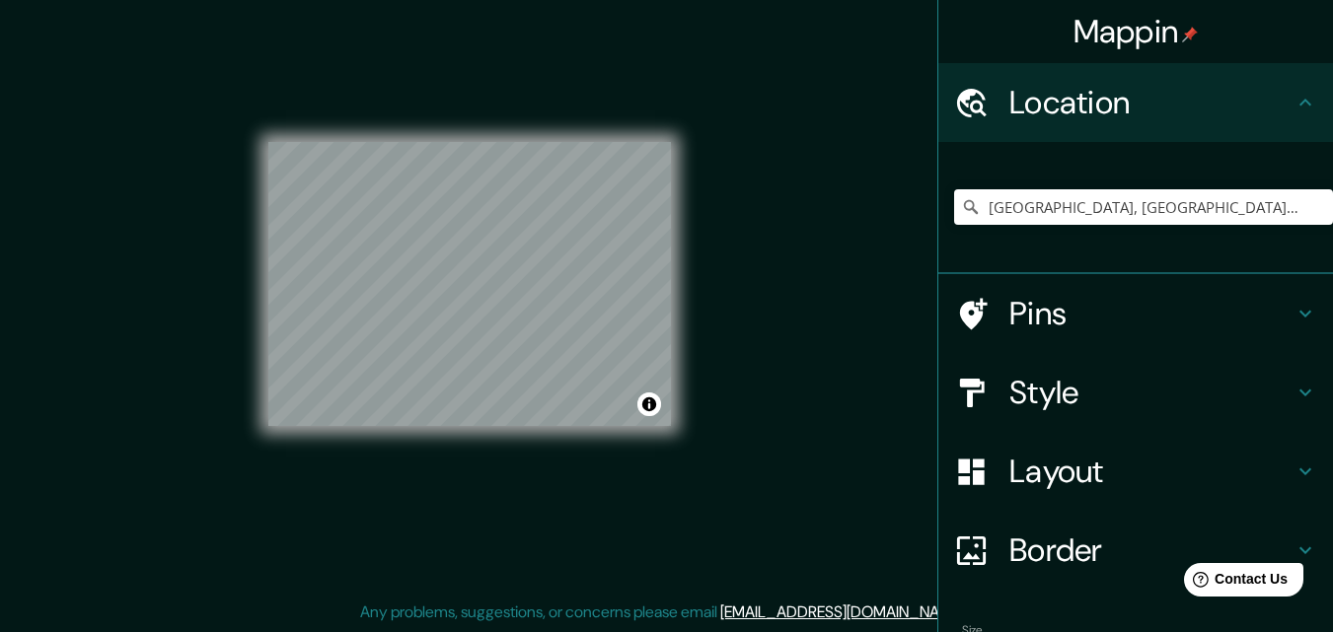
click at [758, 284] on div "Mappin Location [GEOGRAPHIC_DATA], [GEOGRAPHIC_DATA], [GEOGRAPHIC_DATA] Pins St…" at bounding box center [666, 300] width 1333 height 664
click at [1293, 316] on icon at bounding box center [1305, 314] width 24 height 24
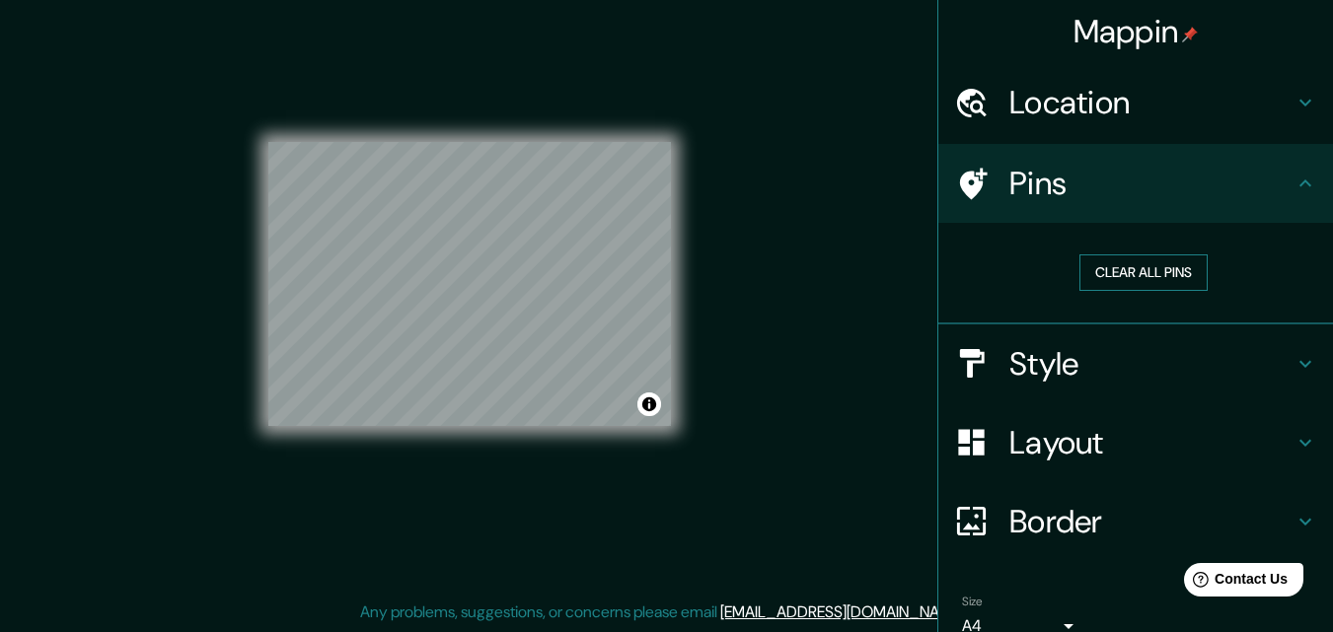
click at [1155, 276] on button "Clear all pins" at bounding box center [1143, 273] width 128 height 36
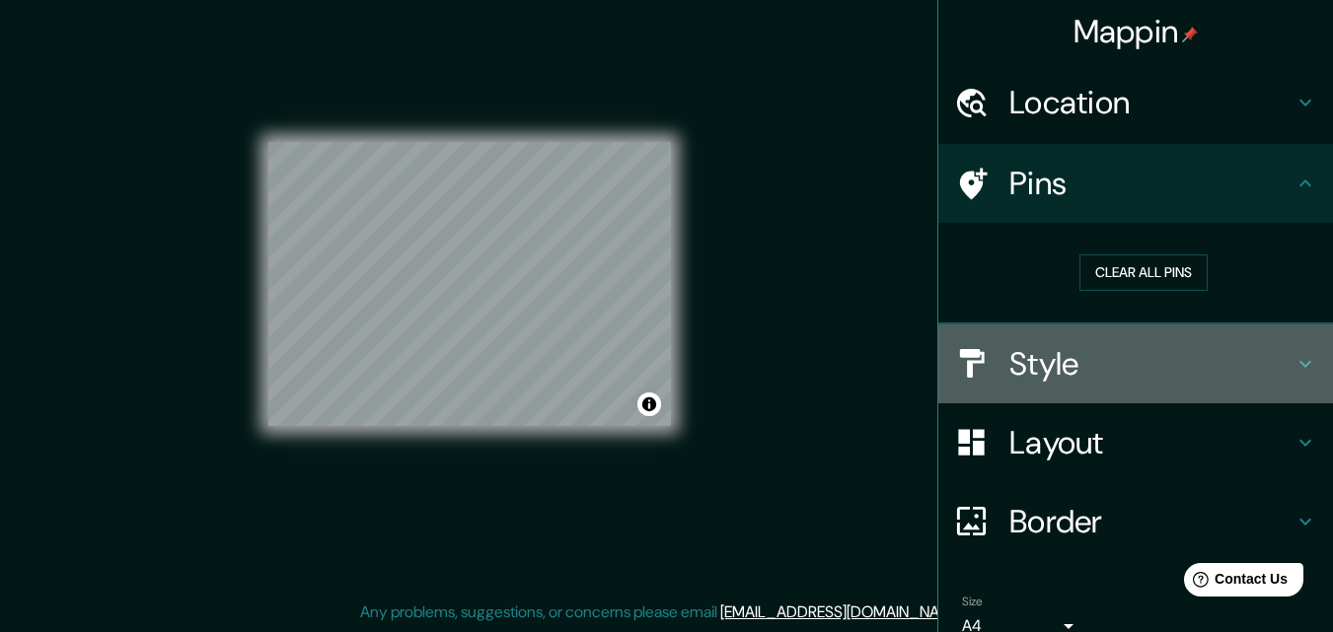
click at [1274, 366] on h4 "Style" at bounding box center [1151, 363] width 284 height 39
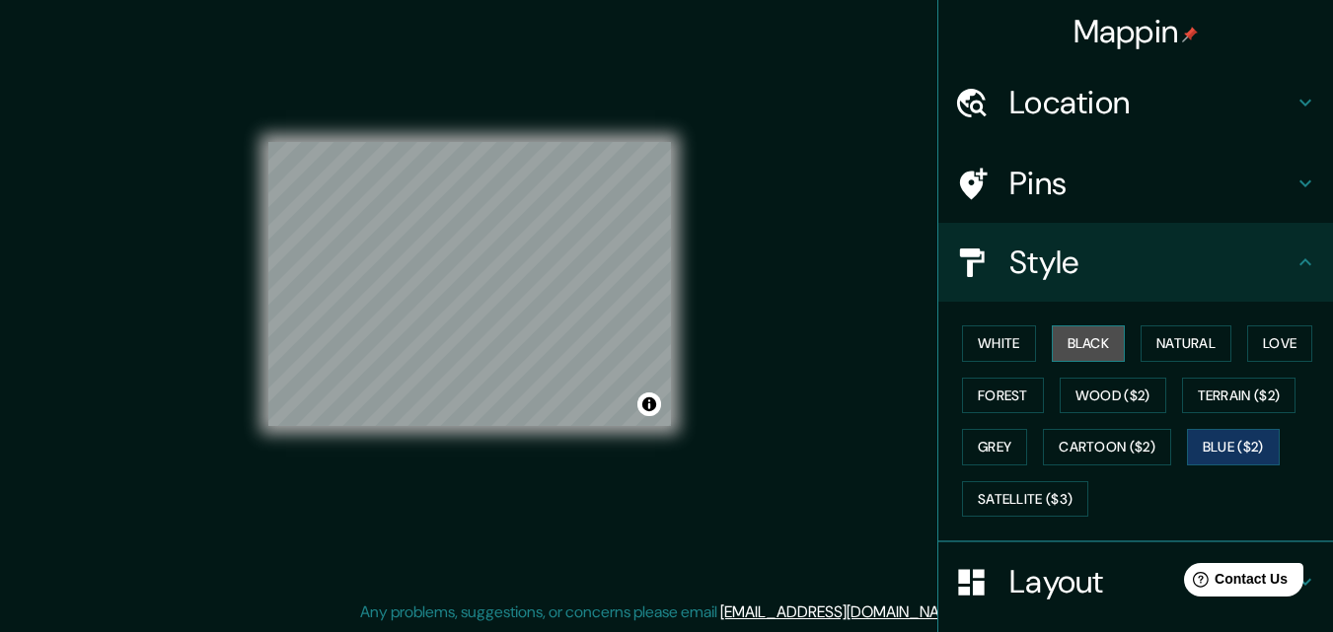
click at [1052, 342] on button "Black" at bounding box center [1089, 344] width 74 height 36
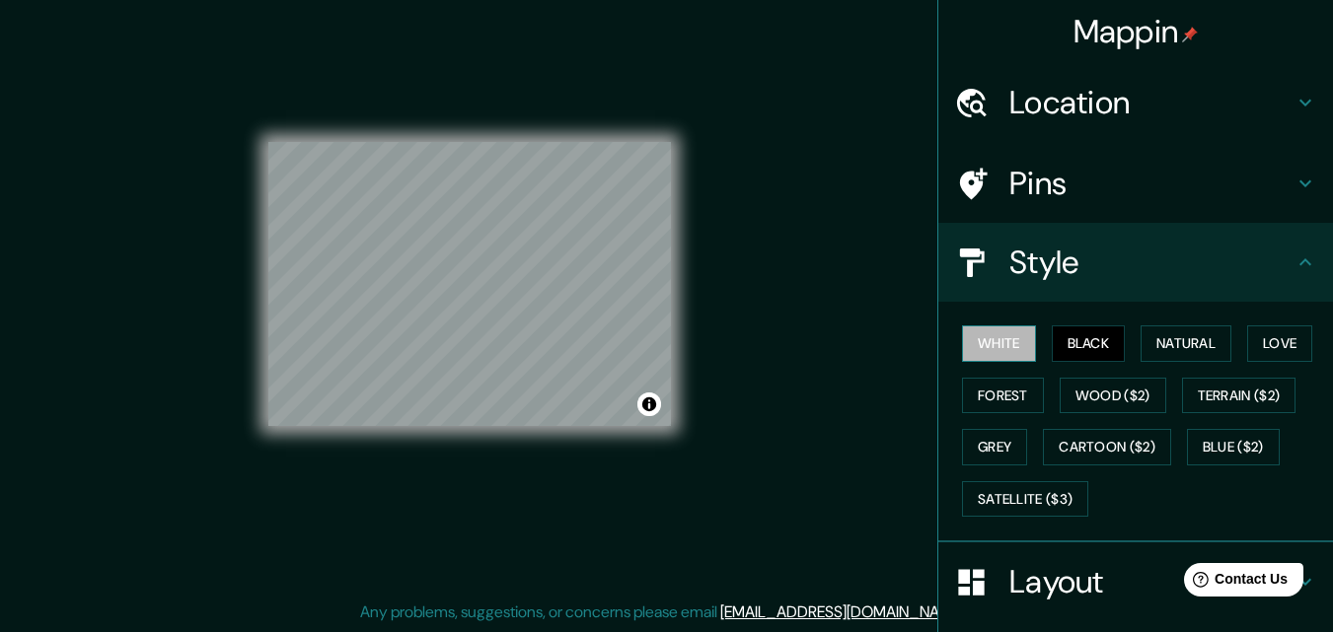
click at [978, 342] on button "White" at bounding box center [999, 344] width 74 height 36
click at [1032, 395] on div "White Black Natural Love Forest Wood ($2) Terrain ($2) Grey Cartoon ($2) Blue (…" at bounding box center [1143, 421] width 379 height 207
click at [1007, 392] on button "Forest" at bounding box center [1003, 396] width 82 height 36
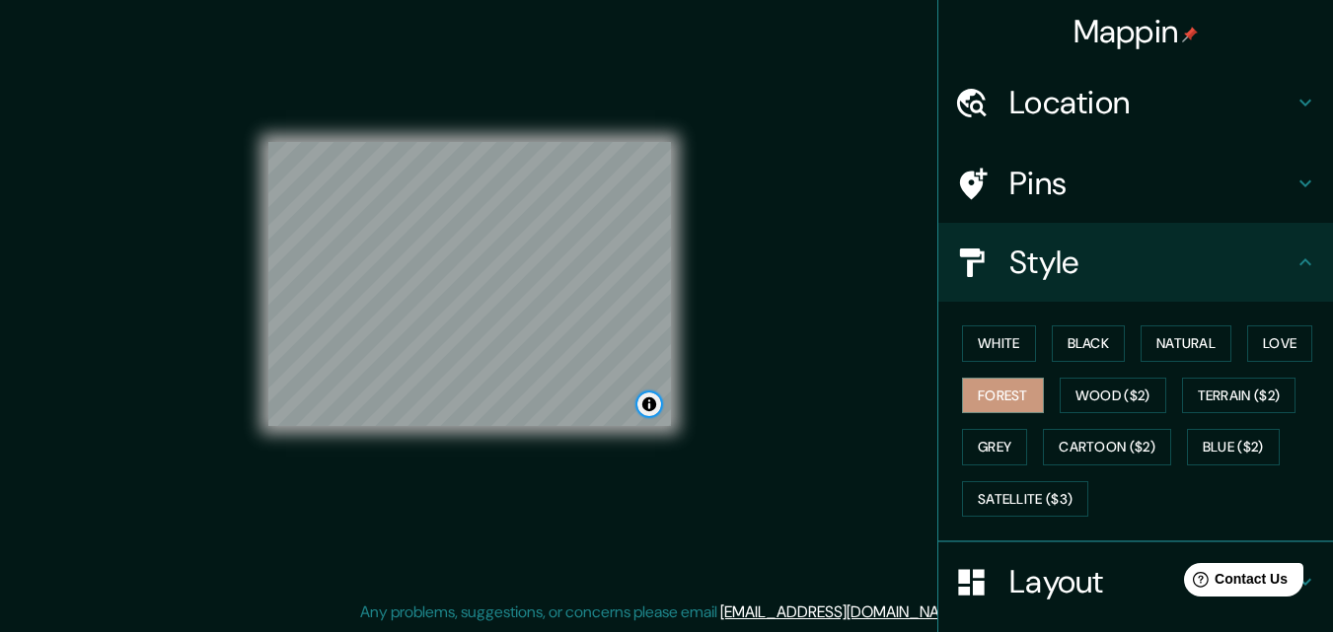
click at [644, 401] on button "Toggle attribution" at bounding box center [649, 405] width 24 height 24
click at [749, 350] on div "Mappin Location [GEOGRAPHIC_DATA], [GEOGRAPHIC_DATA], [GEOGRAPHIC_DATA] Pins St…" at bounding box center [666, 300] width 1333 height 664
click at [676, 441] on div "© Mapbox © OpenStreetMap Improve this map" at bounding box center [470, 284] width 466 height 632
